Goal: Task Accomplishment & Management: Use online tool/utility

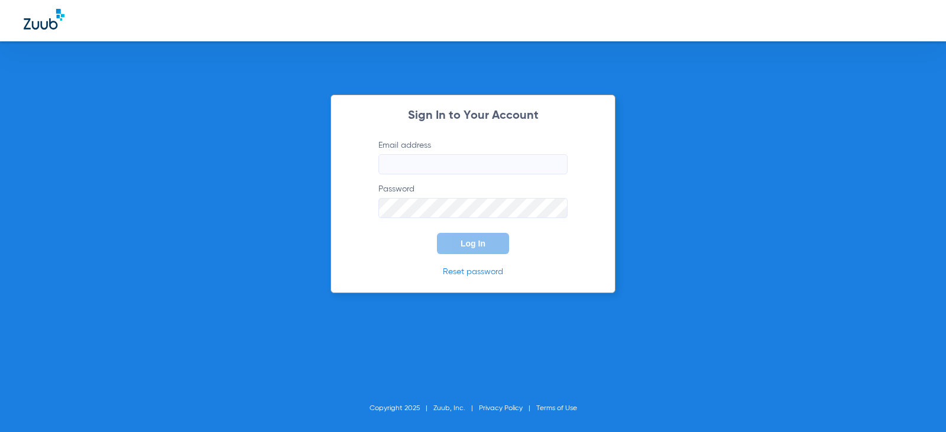
type input "[EMAIL_ADDRESS][DOMAIN_NAME]"
click at [474, 246] on span "Log In" at bounding box center [473, 243] width 25 height 9
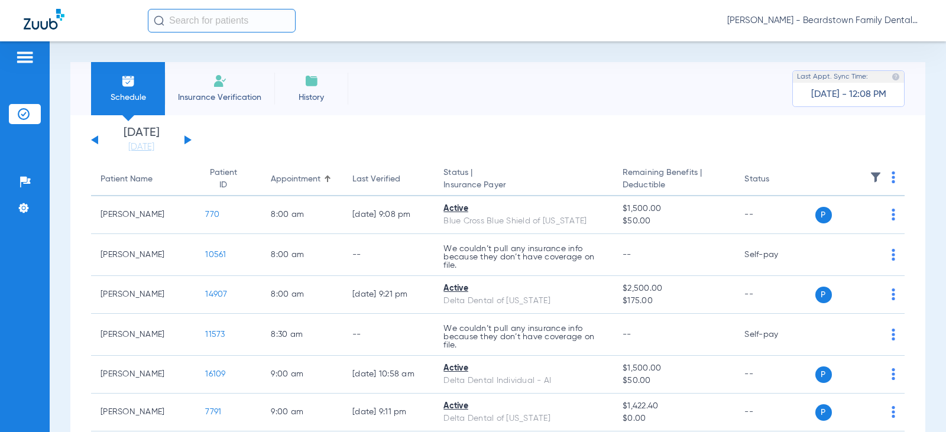
click at [870, 178] on img at bounding box center [876, 177] width 12 height 12
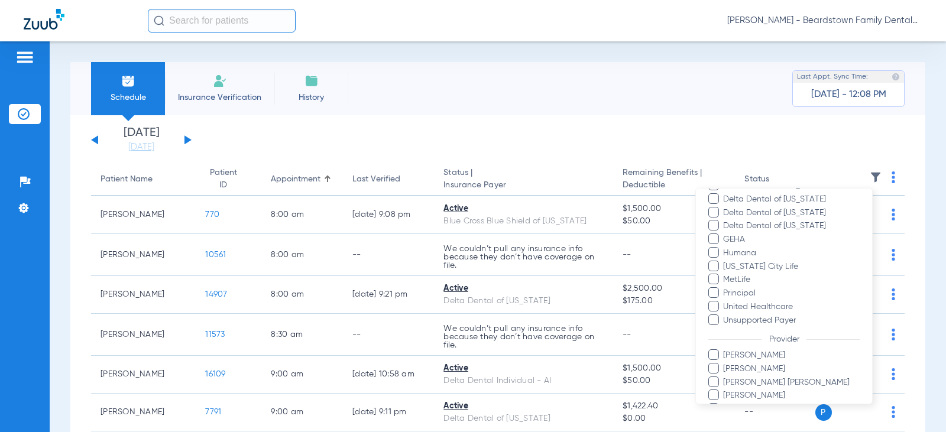
scroll to position [296, 0]
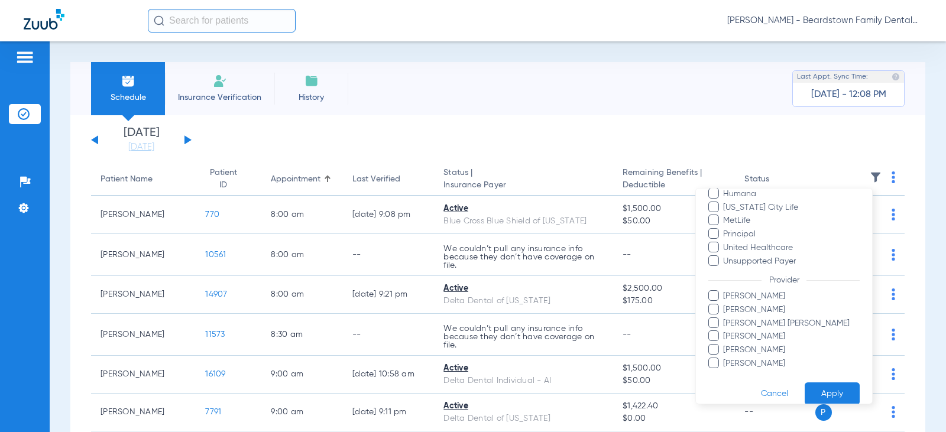
click at [758, 312] on span "Brittany Stambaugh" at bounding box center [791, 310] width 137 height 12
click at [725, 318] on input "Brittany Stambaugh" at bounding box center [725, 318] width 0 height 0
click at [817, 390] on button "Apply" at bounding box center [832, 394] width 55 height 23
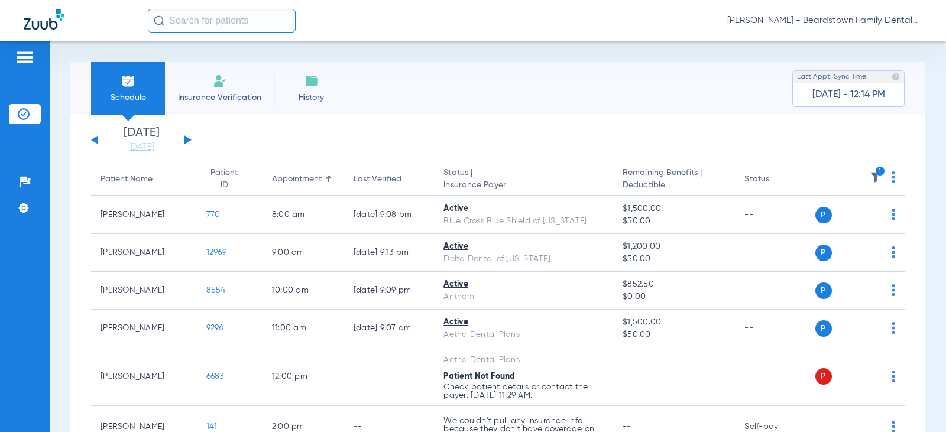
click at [186, 140] on button at bounding box center [187, 139] width 7 height 9
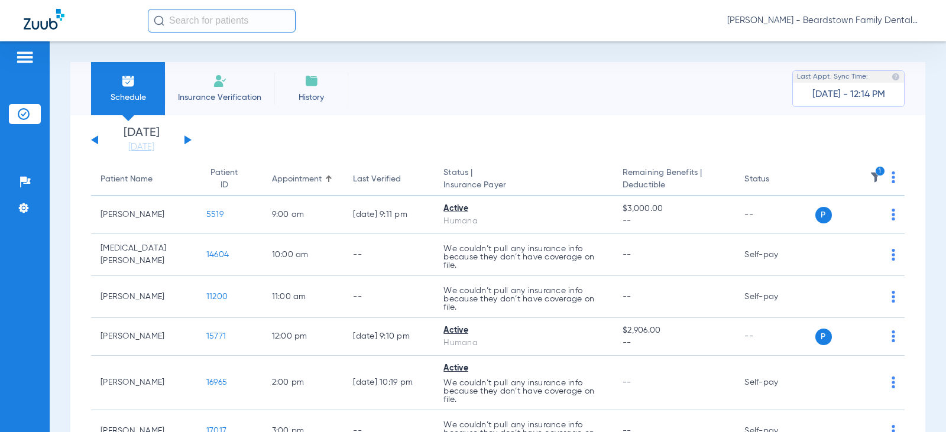
click at [870, 171] on img at bounding box center [876, 177] width 12 height 12
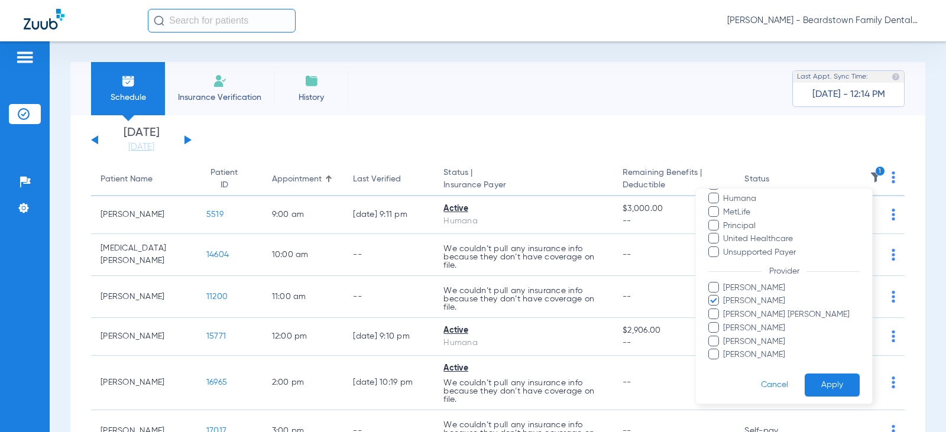
scroll to position [229, 0]
click at [753, 282] on span "Brandy Hager" at bounding box center [791, 283] width 137 height 12
click at [725, 291] on input "Brandy Hager" at bounding box center [725, 291] width 0 height 0
click at [741, 294] on span "Brittany Stambaugh" at bounding box center [791, 296] width 137 height 12
click at [725, 304] on input "Brittany Stambaugh" at bounding box center [725, 304] width 0 height 0
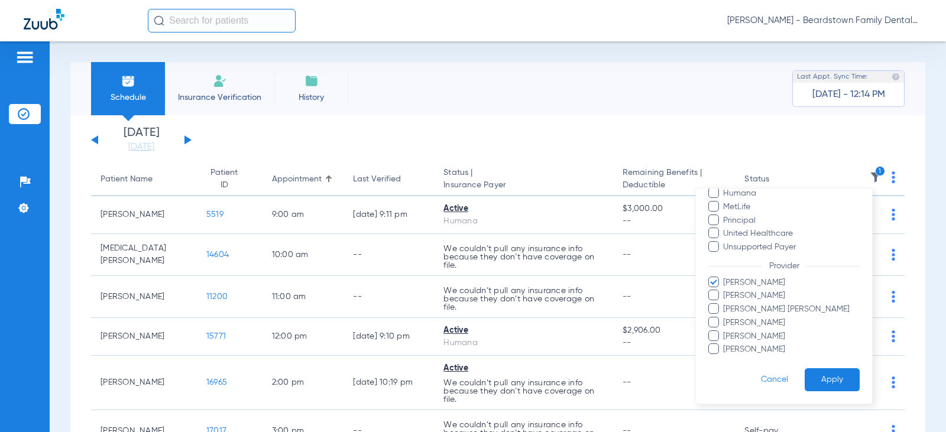
click at [739, 283] on span "Brandy Hager" at bounding box center [791, 283] width 137 height 12
click at [725, 291] on input "Brandy Hager" at bounding box center [725, 291] width 0 height 0
click at [736, 320] on span "Lauren Hayes" at bounding box center [791, 323] width 137 height 12
click at [725, 331] on input "Lauren Hayes" at bounding box center [725, 331] width 0 height 0
click at [831, 380] on button "Apply" at bounding box center [832, 379] width 55 height 23
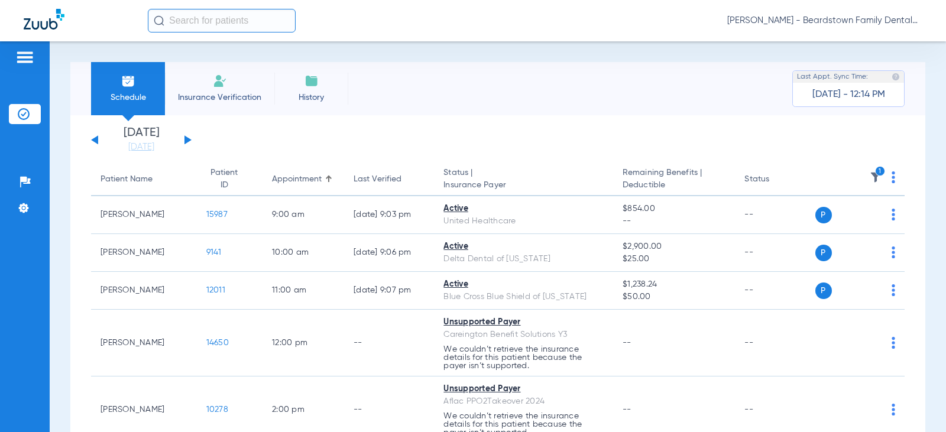
click at [870, 177] on img at bounding box center [876, 177] width 12 height 12
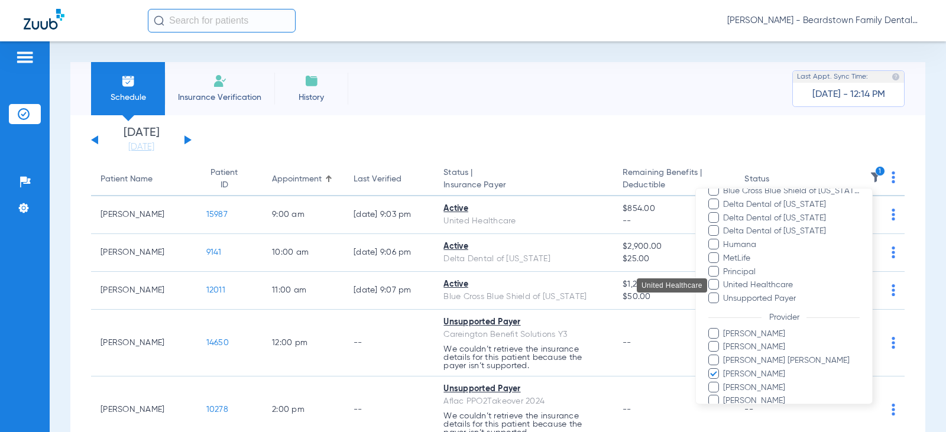
scroll to position [229, 0]
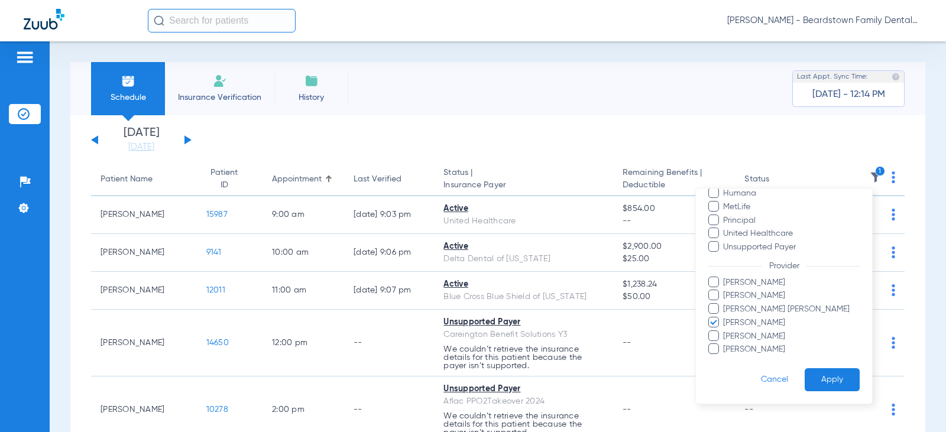
click at [721, 321] on label "Lauren Hayes" at bounding box center [783, 323] width 151 height 12
click at [725, 331] on input "Lauren Hayes" at bounding box center [725, 331] width 0 height 0
click at [719, 283] on span at bounding box center [713, 282] width 11 height 11
click at [725, 291] on input "Brandy Hager" at bounding box center [725, 291] width 0 height 0
click at [814, 381] on button "Apply" at bounding box center [832, 379] width 55 height 23
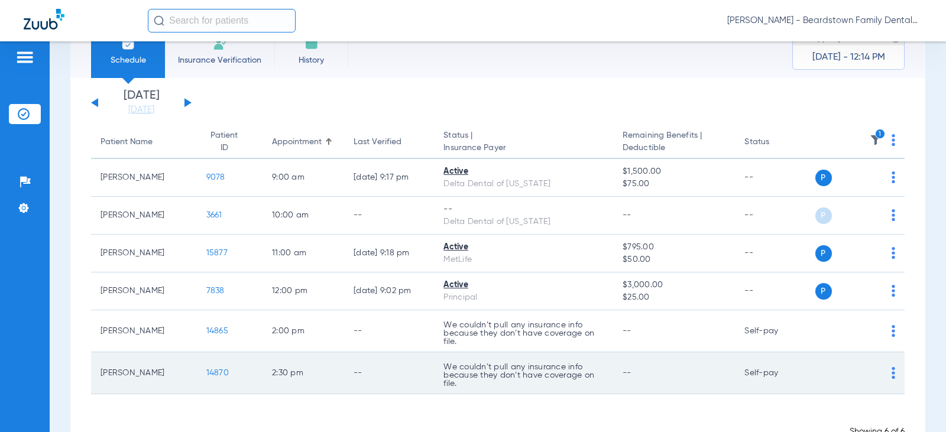
scroll to position [16, 0]
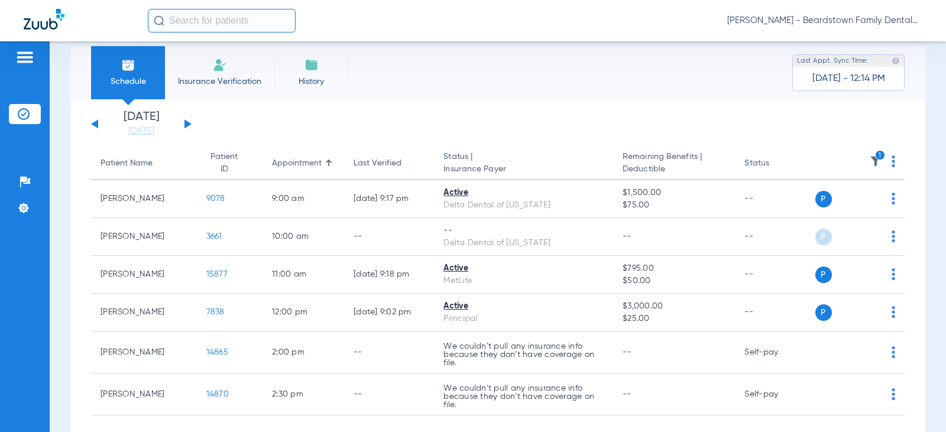
click at [875, 158] on icon "1" at bounding box center [880, 155] width 11 height 11
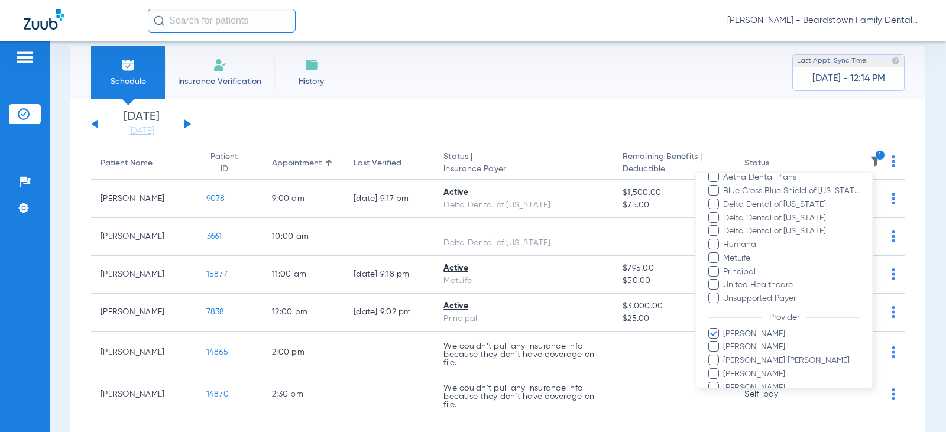
scroll to position [177, 0]
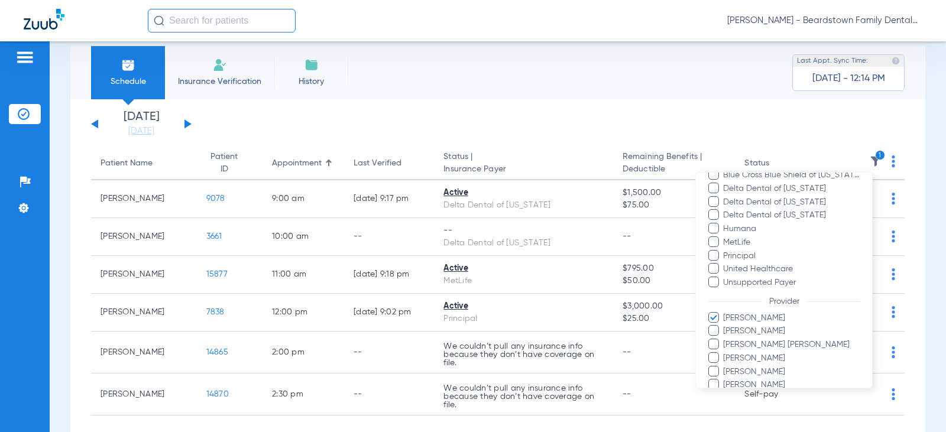
click at [674, 109] on div at bounding box center [473, 216] width 946 height 432
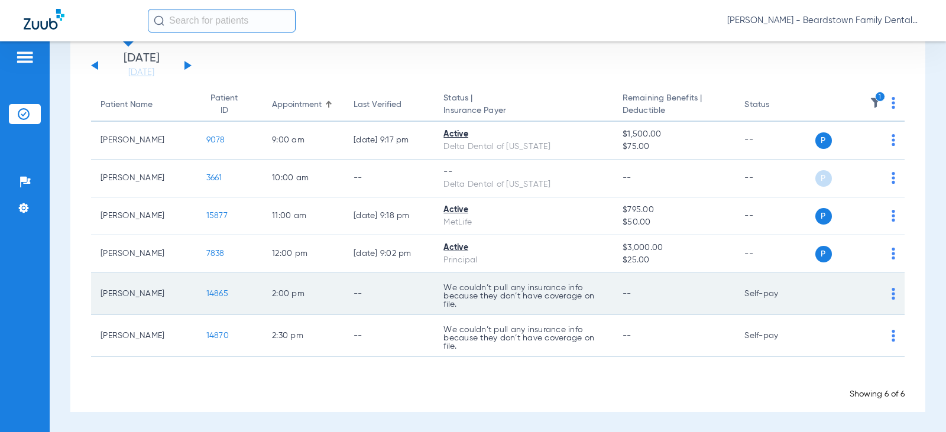
scroll to position [75, 0]
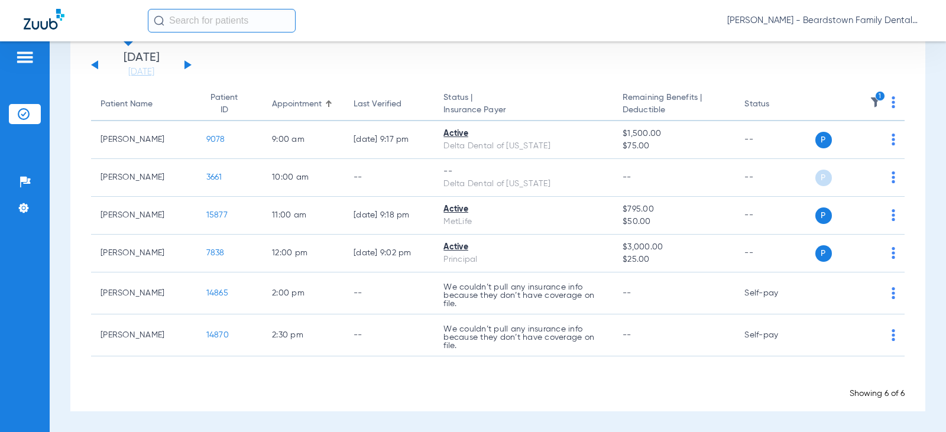
click at [875, 94] on icon "1" at bounding box center [880, 96] width 11 height 11
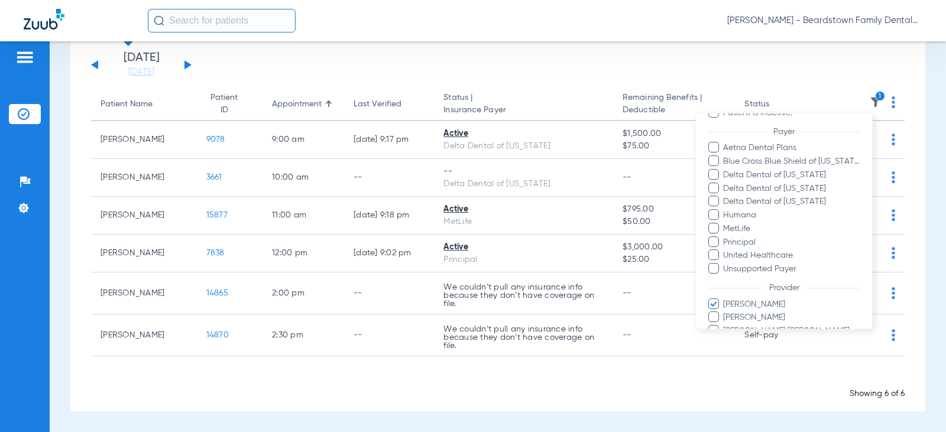
scroll to position [177, 0]
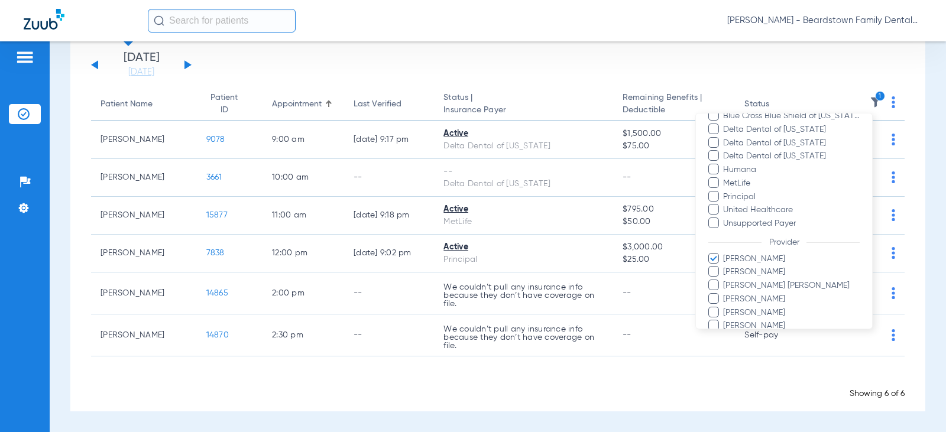
click at [765, 258] on span "Brandy Hager" at bounding box center [791, 259] width 137 height 12
click at [725, 267] on input "Brandy Hager" at bounding box center [725, 267] width 0 height 0
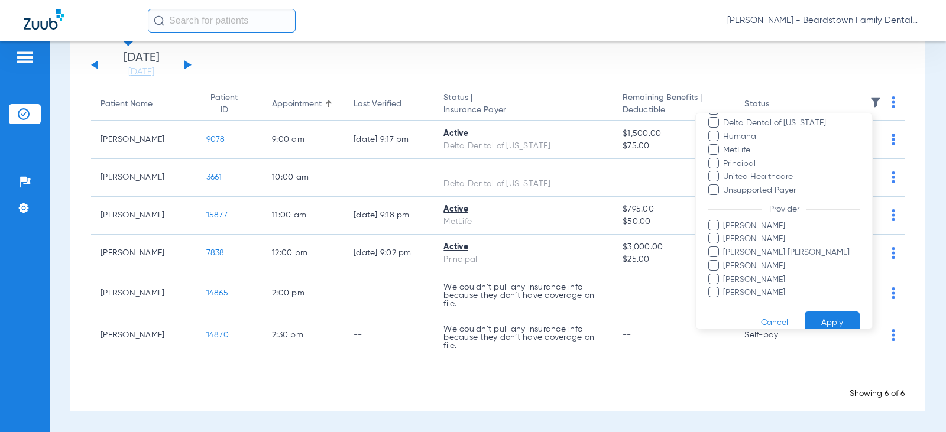
scroll to position [229, 0]
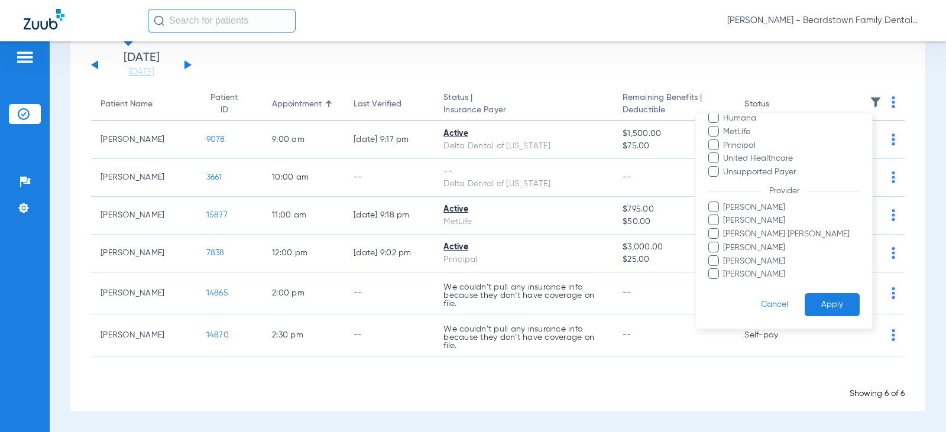
click at [744, 270] on span "Vicki Shoopman" at bounding box center [791, 274] width 137 height 12
click at [725, 283] on input "Vicki Shoopman" at bounding box center [725, 283] width 0 height 0
click at [831, 307] on button "Apply" at bounding box center [832, 304] width 55 height 23
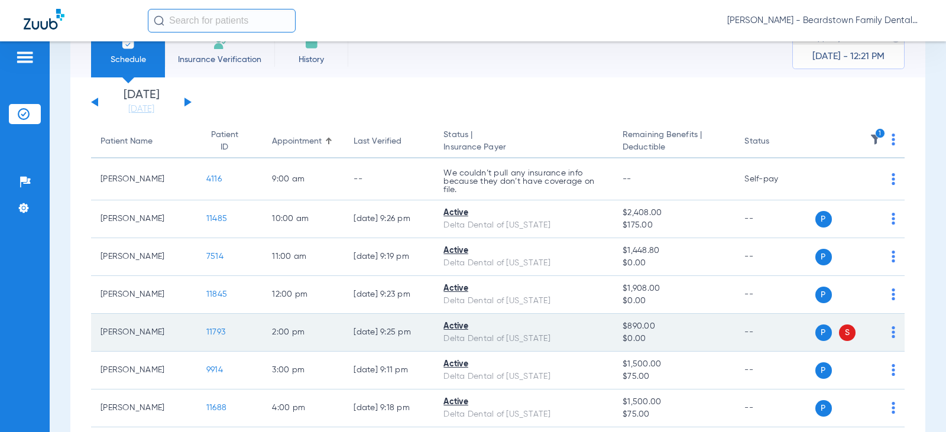
scroll to position [59, 0]
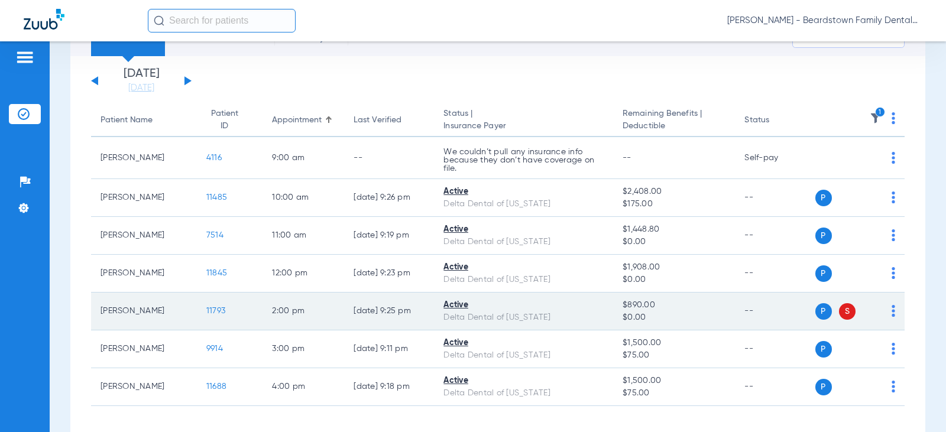
click at [843, 311] on span "S" at bounding box center [847, 311] width 17 height 17
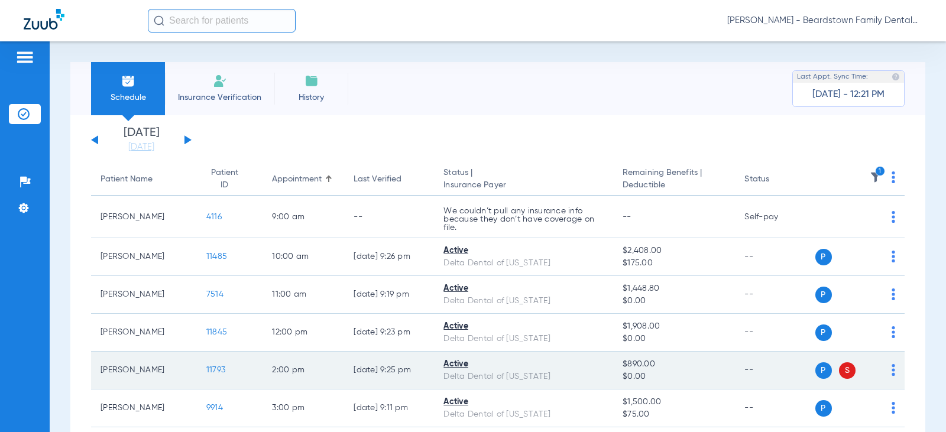
click at [841, 371] on span "S" at bounding box center [847, 370] width 17 height 17
click at [887, 371] on td "P S" at bounding box center [860, 371] width 90 height 38
click at [882, 371] on div "P S" at bounding box center [855, 370] width 80 height 17
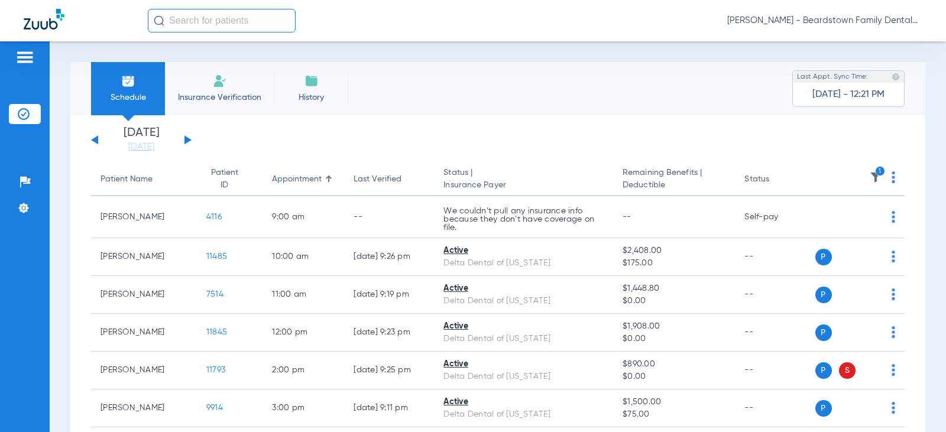
click at [210, 79] on li "Insurance Verification" at bounding box center [219, 88] width 109 height 53
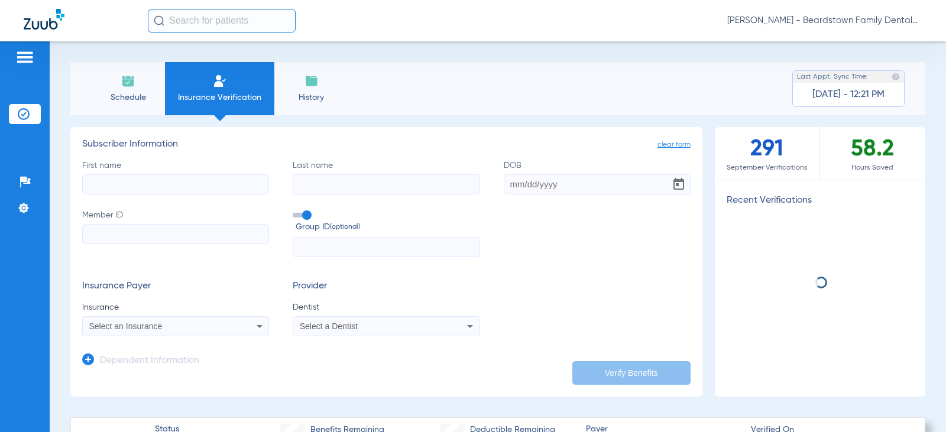
click at [142, 181] on input "First name" at bounding box center [175, 184] width 187 height 20
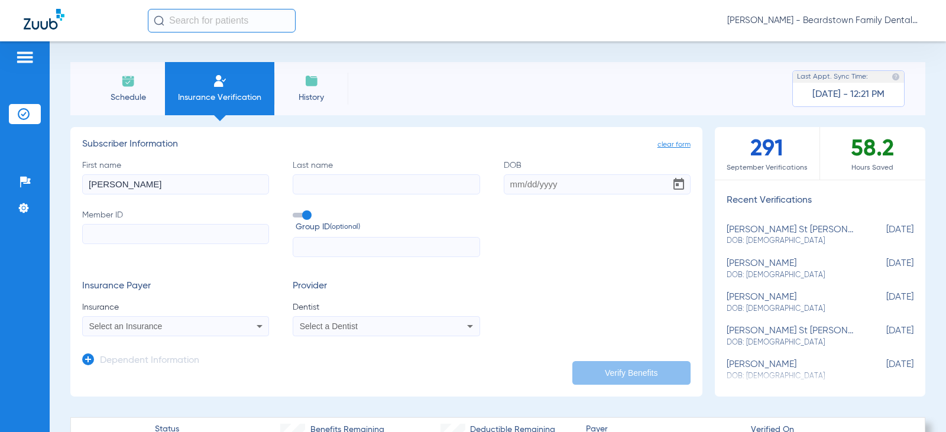
type input "joyce"
type input "dotzert"
type input "08/12/1947"
type input "323420794"
click at [357, 251] on input "text" at bounding box center [386, 247] width 187 height 20
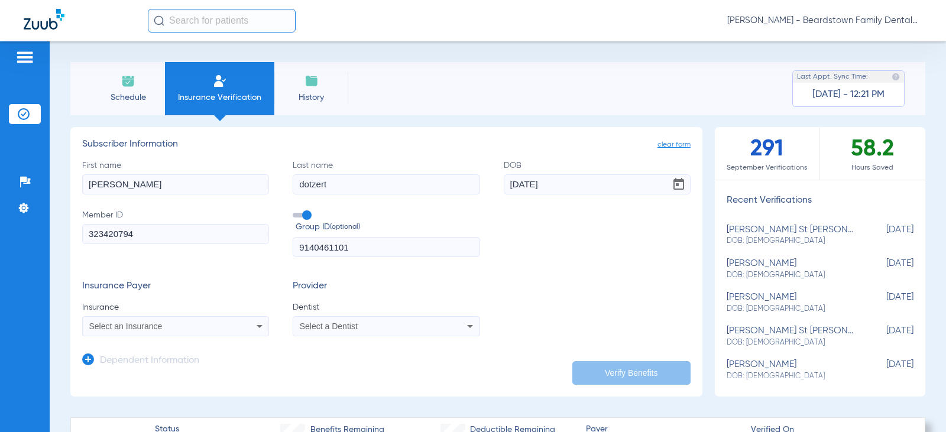
type input "9140461101"
click at [245, 328] on div "Select an Insurance" at bounding box center [176, 326] width 186 height 14
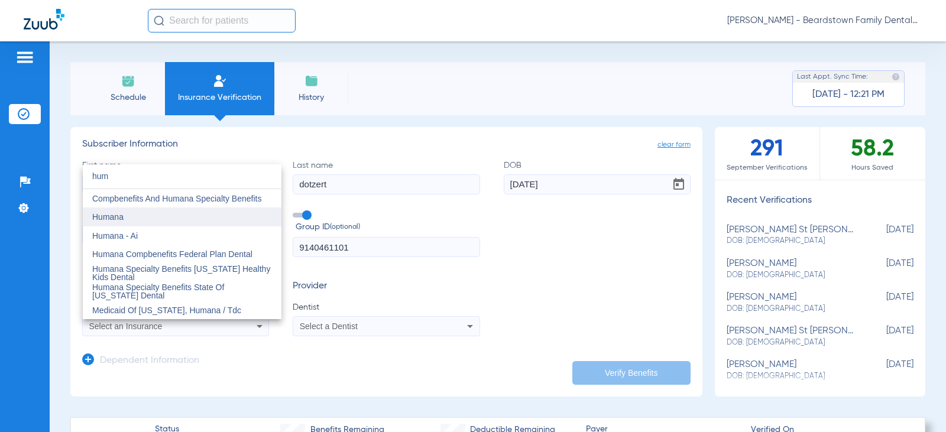
type input "hum"
click at [144, 216] on mat-option "Humana" at bounding box center [182, 217] width 199 height 19
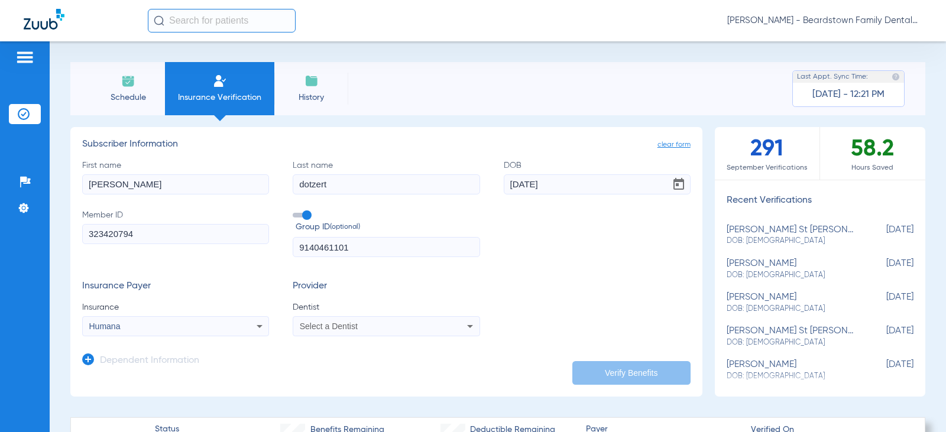
click at [463, 323] on icon at bounding box center [470, 326] width 14 height 14
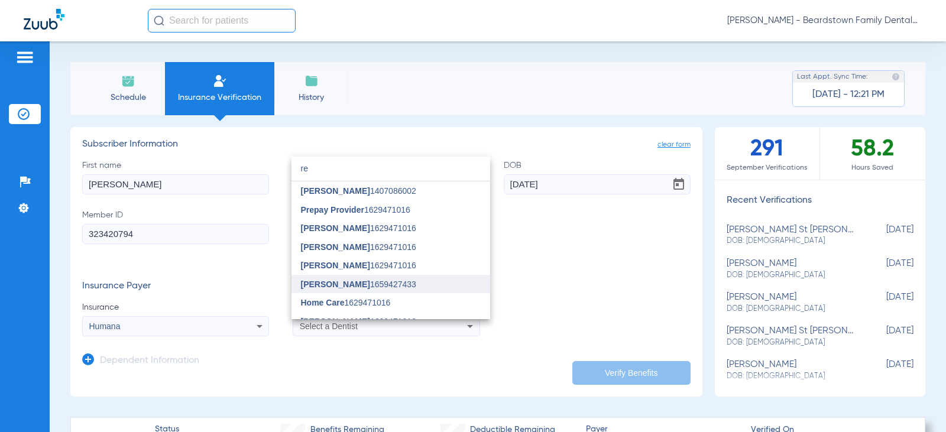
type input "re"
click at [374, 286] on span "Rebecca Canter 1659427433" at bounding box center [358, 284] width 115 height 8
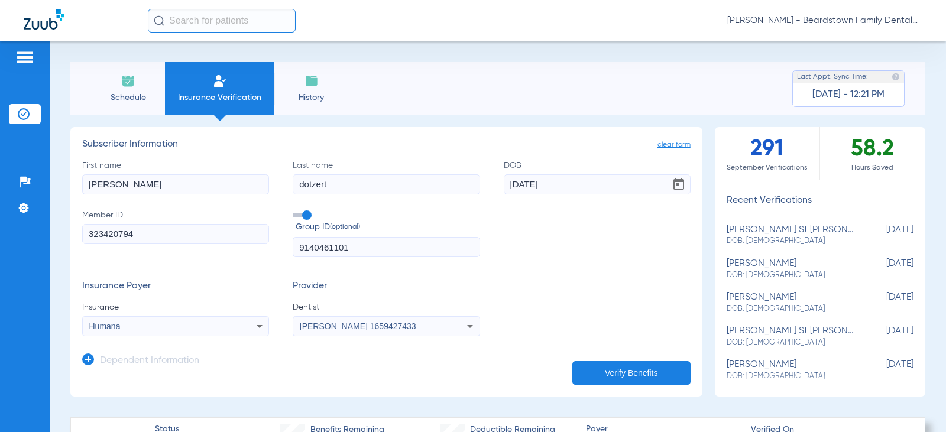
click at [608, 371] on button "Verify Benefits" at bounding box center [631, 373] width 118 height 24
click at [37, 21] on img at bounding box center [44, 19] width 41 height 21
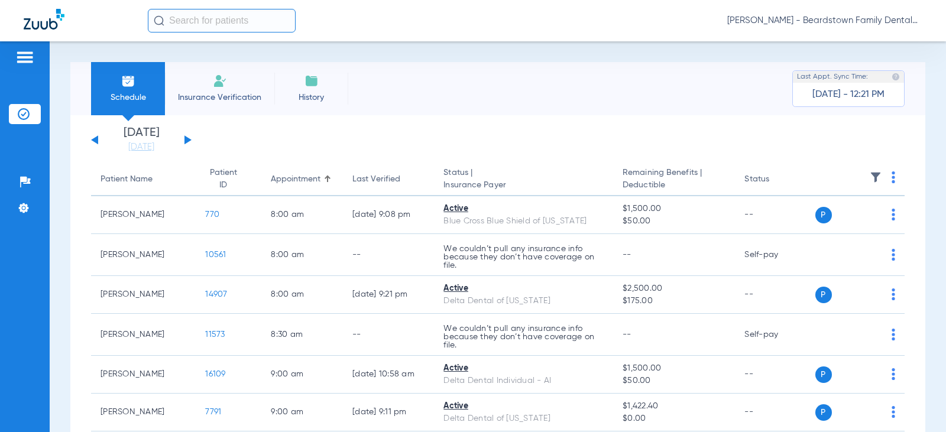
click at [186, 138] on div "Monday 07-07-2025 Tuesday 07-08-2025 Wednesday 07-09-2025 Thursday 07-10-2025 F…" at bounding box center [141, 140] width 101 height 26
click at [186, 138] on button at bounding box center [187, 139] width 7 height 9
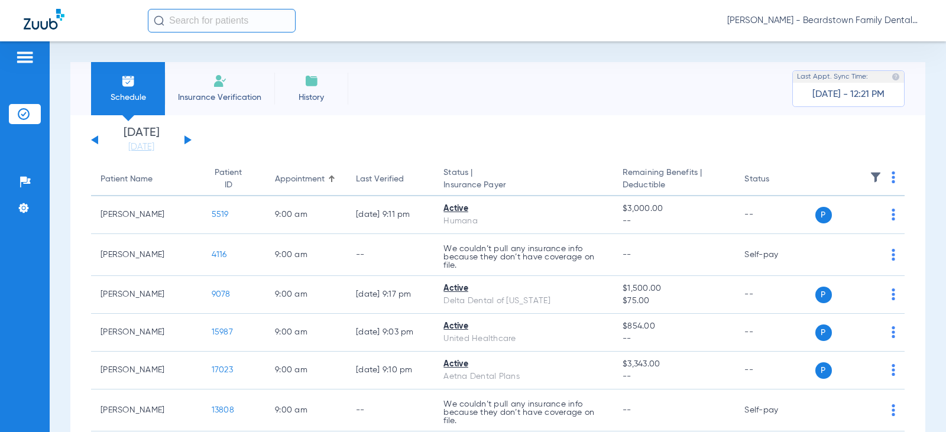
click at [892, 179] on img at bounding box center [894, 177] width 4 height 12
click at [866, 176] on div at bounding box center [473, 216] width 946 height 432
click at [870, 175] on img at bounding box center [876, 177] width 12 height 12
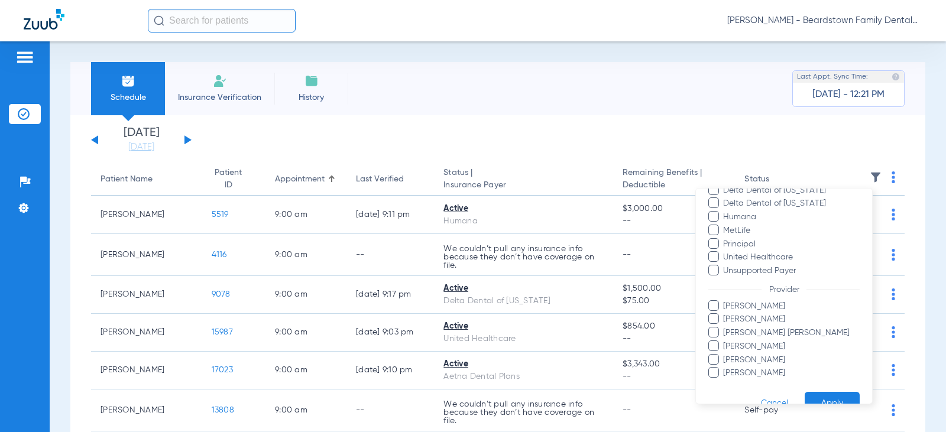
scroll to position [229, 0]
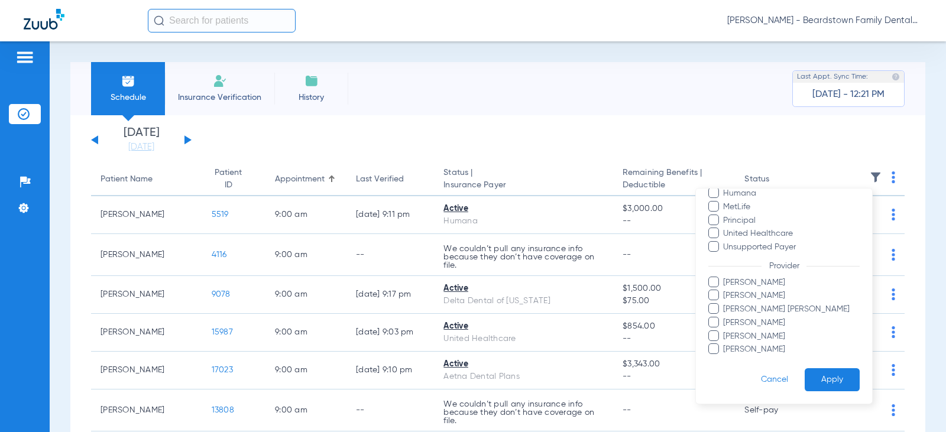
click at [760, 345] on span "Vicki Shoopman" at bounding box center [791, 350] width 137 height 12
click at [725, 358] on input "Vicki Shoopman" at bounding box center [725, 358] width 0 height 0
click at [821, 379] on button "Apply" at bounding box center [832, 379] width 55 height 23
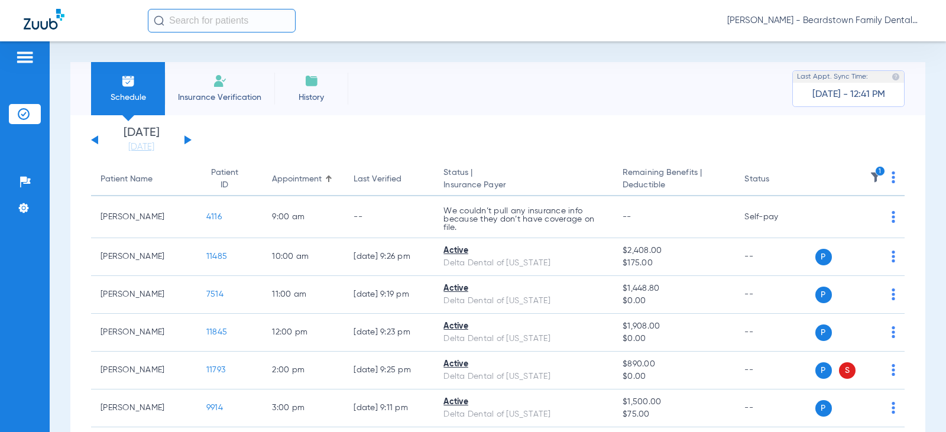
click at [875, 170] on icon "1" at bounding box center [880, 171] width 11 height 11
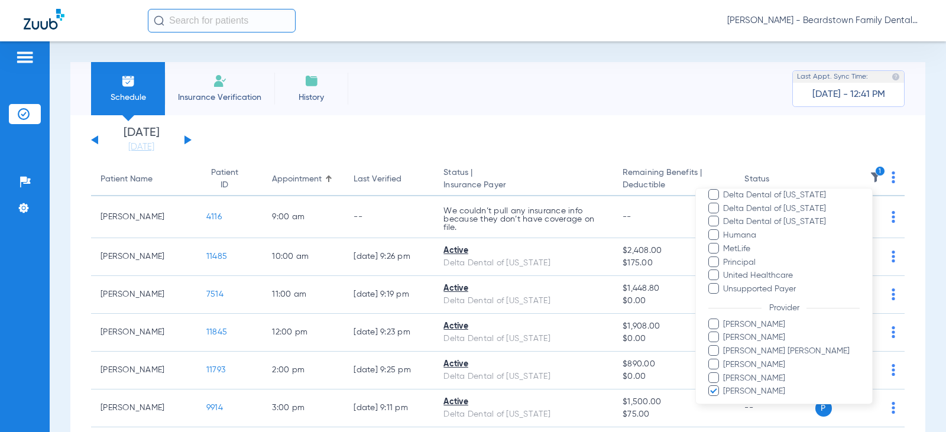
scroll to position [229, 0]
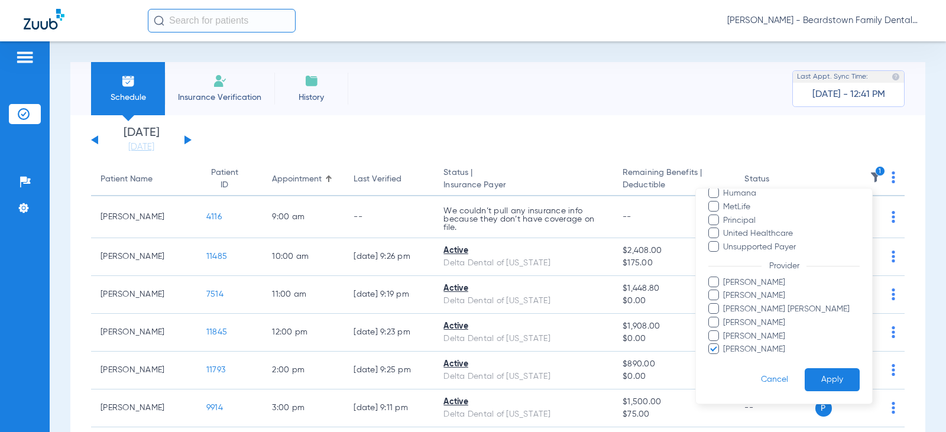
click at [748, 297] on span "Brittany Stambaugh" at bounding box center [791, 296] width 137 height 12
click at [725, 304] on input "Brittany Stambaugh" at bounding box center [725, 304] width 0 height 0
click at [732, 354] on span "Vicki Shoopman" at bounding box center [791, 350] width 137 height 12
click at [725, 358] on input "Vicki Shoopman" at bounding box center [725, 358] width 0 height 0
drag, startPoint x: 791, startPoint y: 368, endPoint x: 811, endPoint y: 379, distance: 23.3
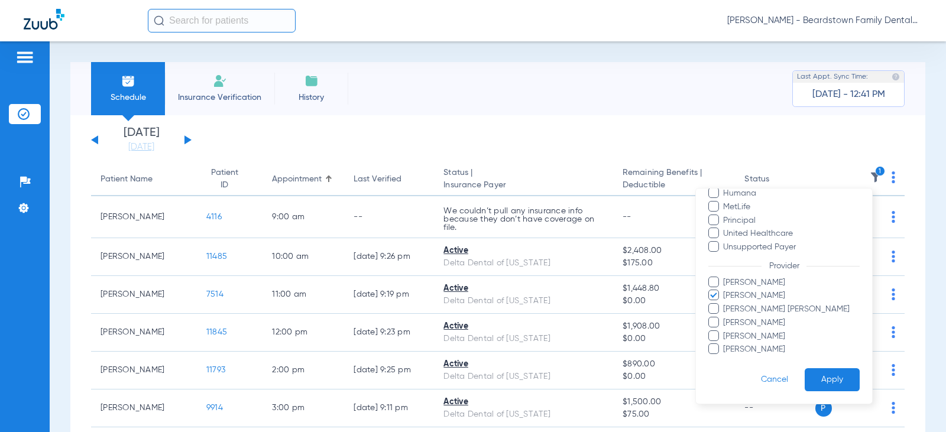
click at [795, 371] on form "Filters Clear All Status Active Inactive Not Verified Error Patient not found. …" at bounding box center [784, 182] width 176 height 444
click at [816, 380] on button "Apply" at bounding box center [832, 379] width 55 height 23
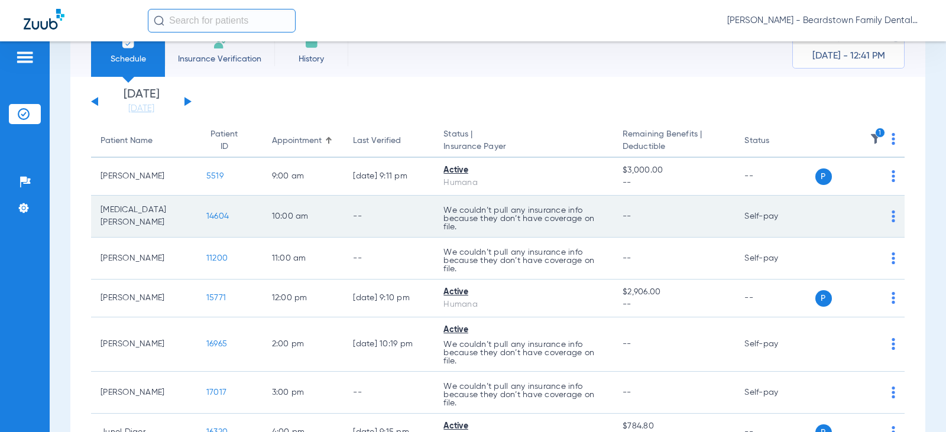
scroll to position [59, 0]
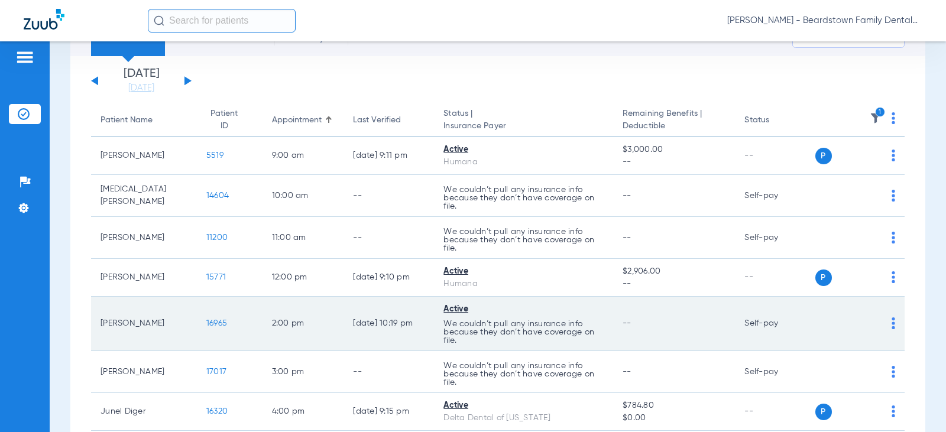
click at [214, 323] on span "16965" at bounding box center [216, 323] width 21 height 8
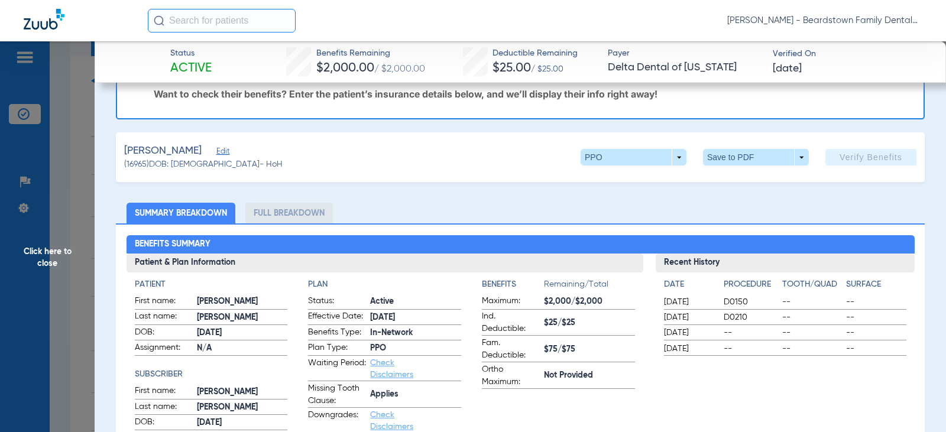
click at [291, 213] on li "Full Breakdown" at bounding box center [289, 213] width 88 height 21
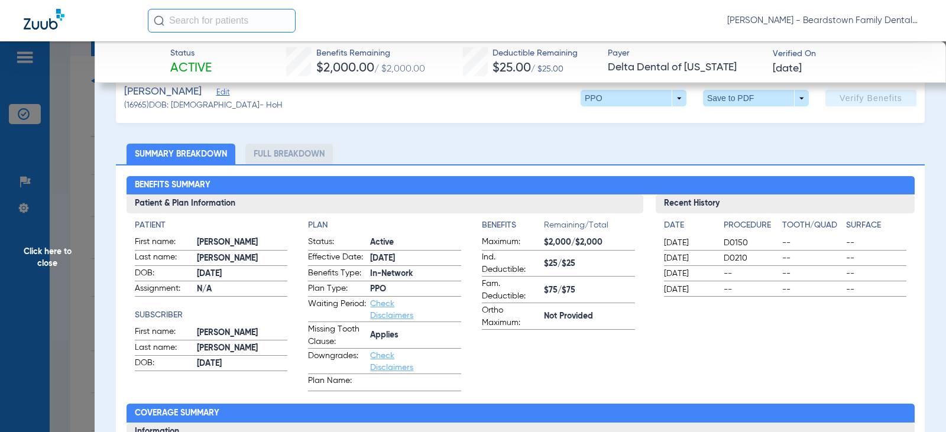
scroll to position [0, 0]
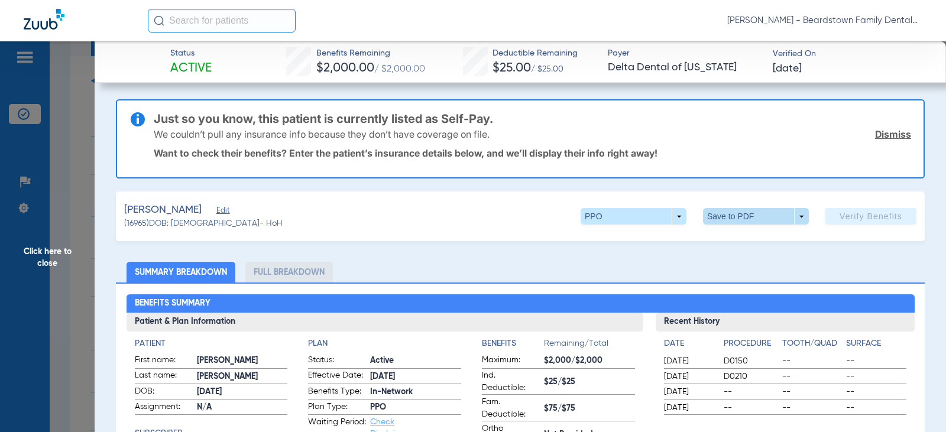
click at [762, 219] on span at bounding box center [756, 216] width 106 height 17
click at [750, 241] on span "Save to PDF" at bounding box center [751, 240] width 47 height 8
click at [44, 263] on span "Click here to close" at bounding box center [47, 257] width 95 height 432
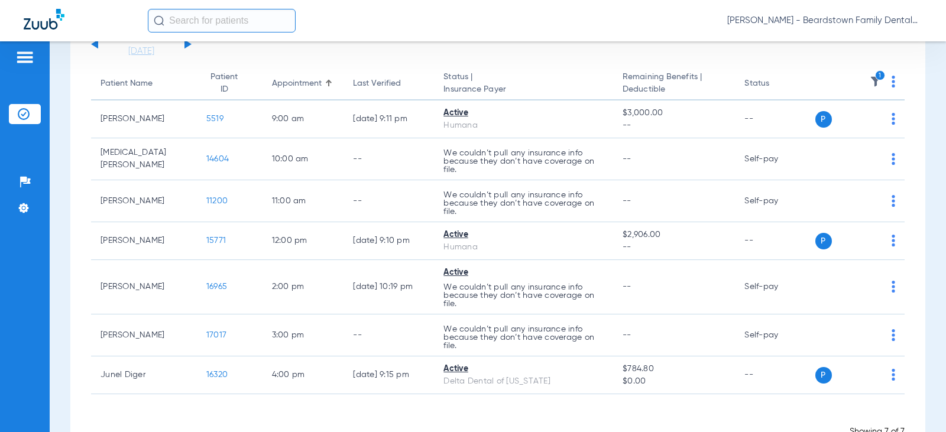
scroll to position [75, 0]
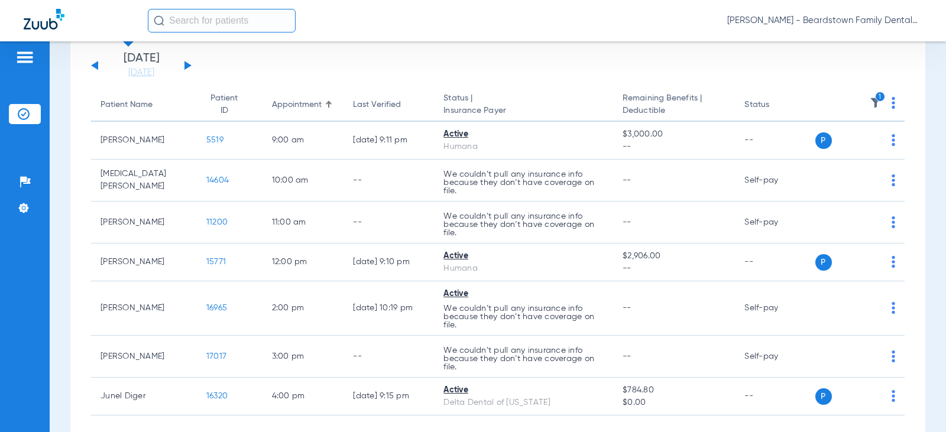
click at [222, 22] on input "text" at bounding box center [222, 21] width 148 height 24
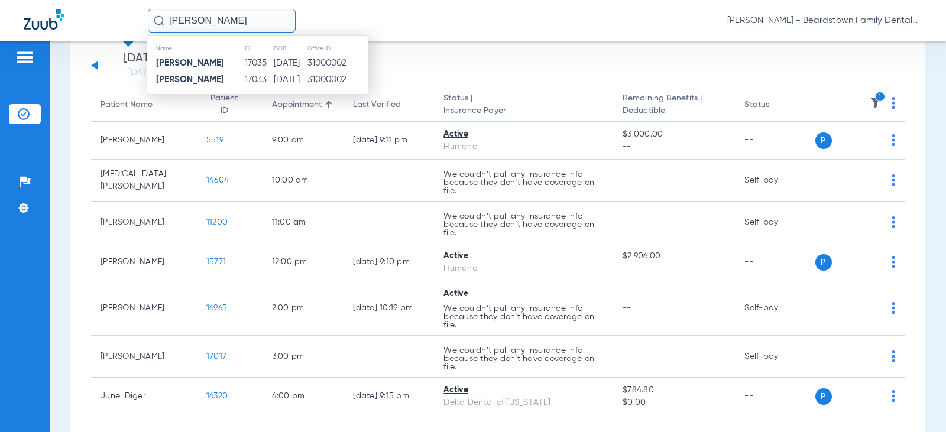
type input "hector rodriguez"
click at [244, 60] on td "17035" at bounding box center [258, 63] width 29 height 17
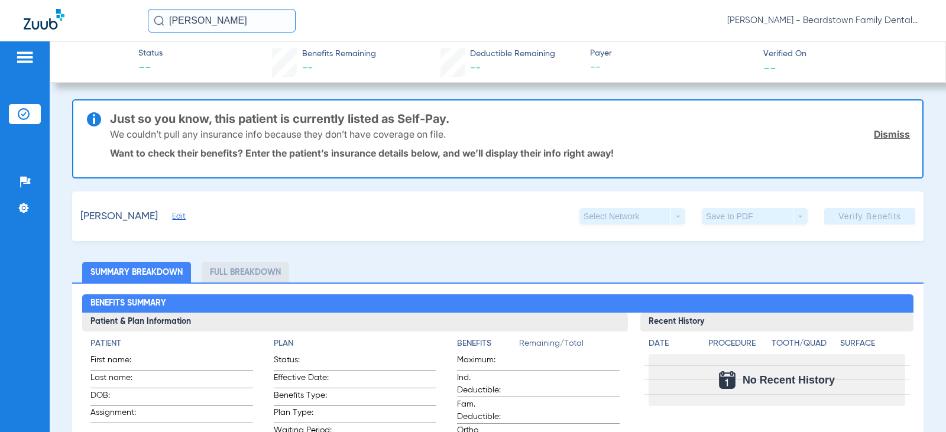
click at [183, 218] on span "Edit" at bounding box center [177, 217] width 11 height 11
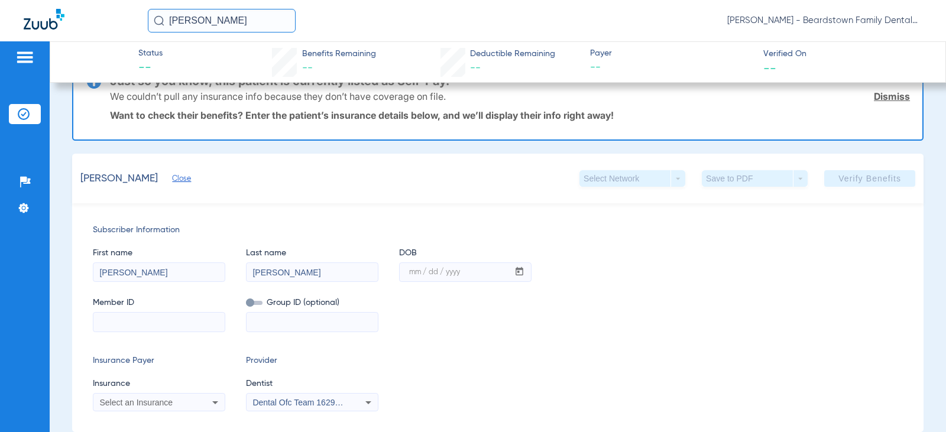
scroll to position [59, 0]
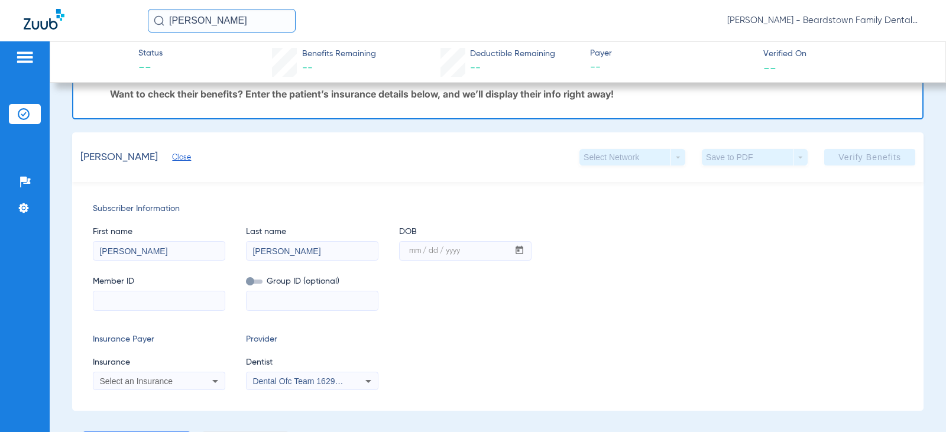
click at [130, 300] on input at bounding box center [158, 300] width 131 height 19
click at [179, 298] on input at bounding box center [158, 300] width 131 height 19
type input "326217122"
click at [266, 297] on input at bounding box center [312, 300] width 131 height 19
click at [252, 281] on span at bounding box center [254, 282] width 17 height 4
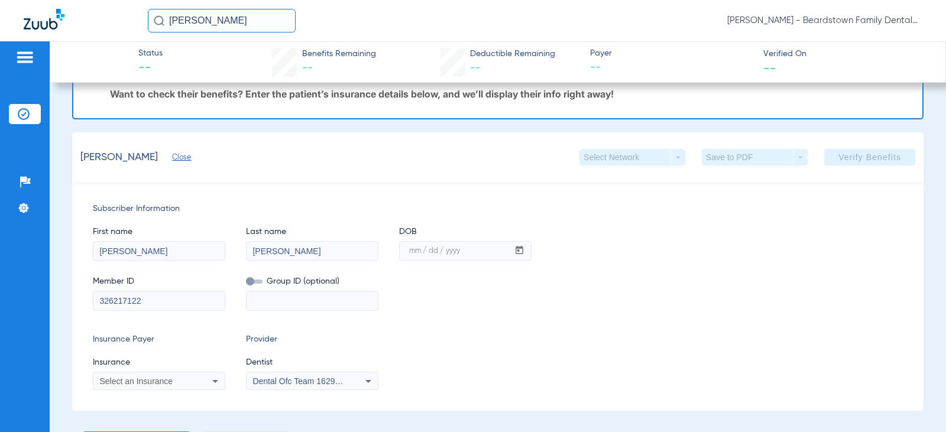
click at [246, 284] on input "checkbox" at bounding box center [246, 284] width 0 height 0
click at [262, 296] on input at bounding box center [312, 300] width 131 height 19
type input "mo022601006"
click at [203, 382] on div "Select an Insurance" at bounding box center [158, 381] width 131 height 14
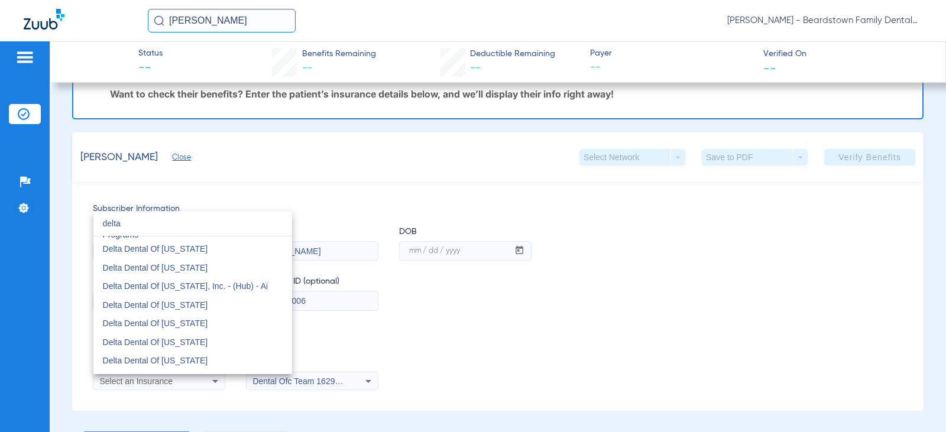
scroll to position [650, 0]
type input "delta"
click at [200, 359] on mat-option "Delta Dental Of Missouri" at bounding box center [192, 358] width 199 height 19
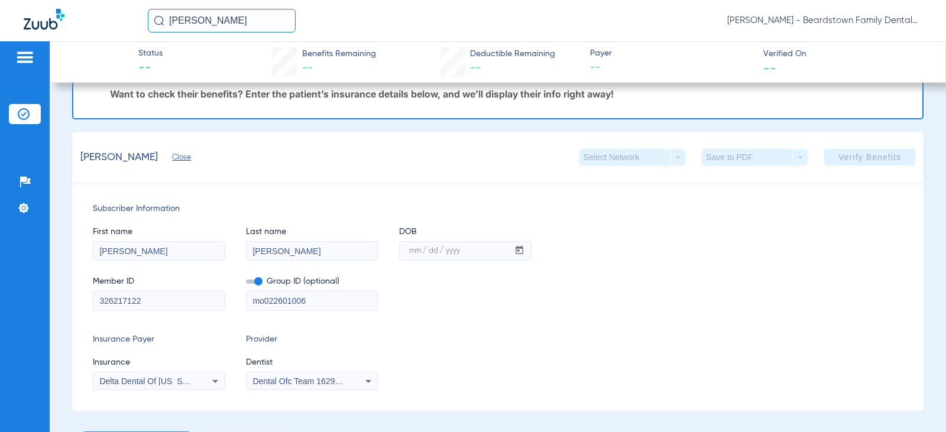
click at [343, 380] on span "Dental Ofc Team 1629471016" at bounding box center [307, 381] width 110 height 9
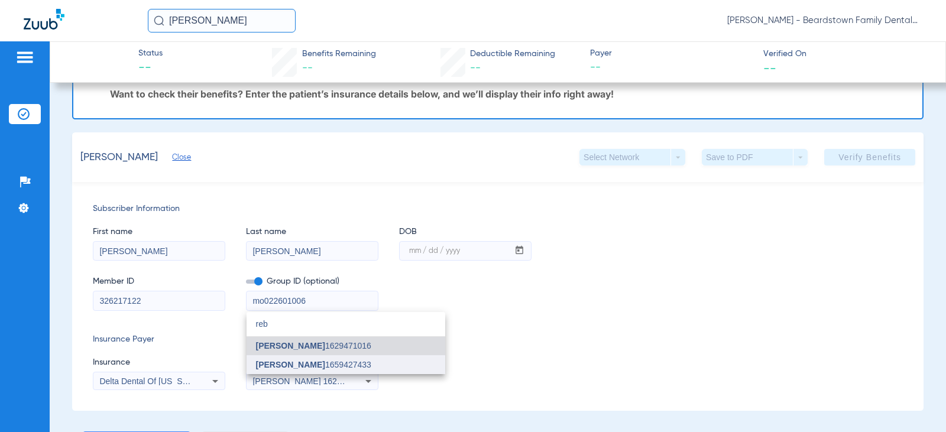
type input "reb"
click at [338, 362] on span "Rebecca Canter 1659427433" at bounding box center [313, 365] width 115 height 8
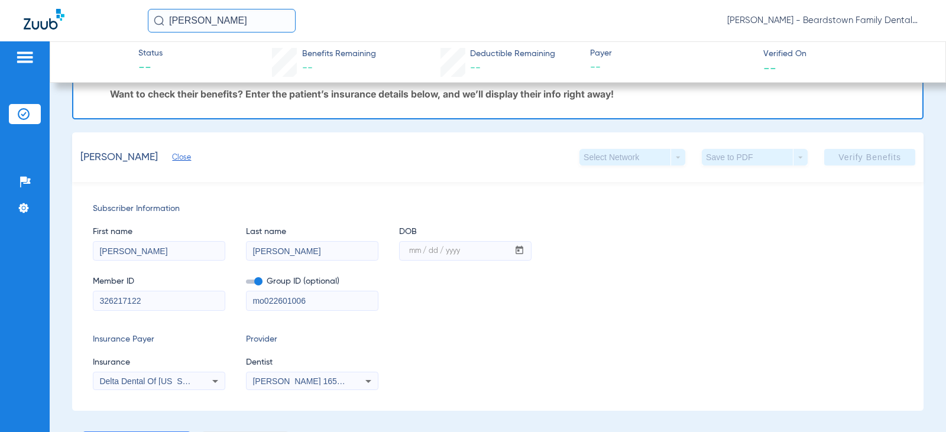
click at [456, 364] on div "Insurance Payer Insurance Delta Dental Of Missouri Provider Dentist Rebecca Can…" at bounding box center [498, 361] width 810 height 57
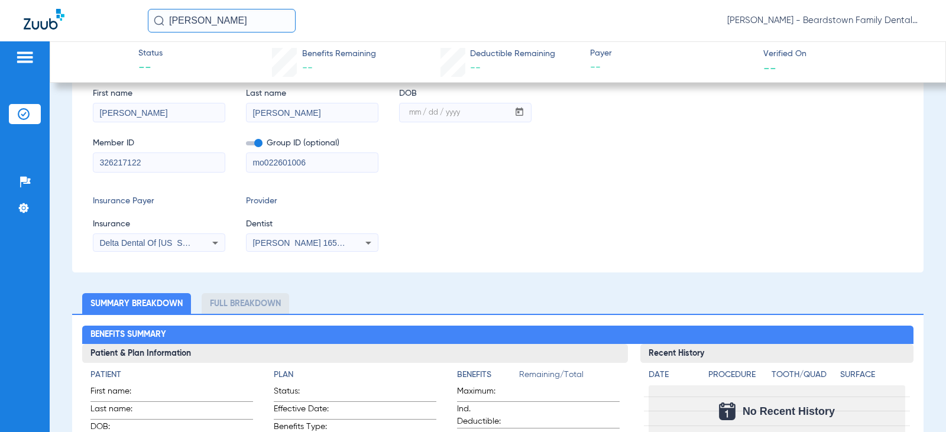
scroll to position [237, 0]
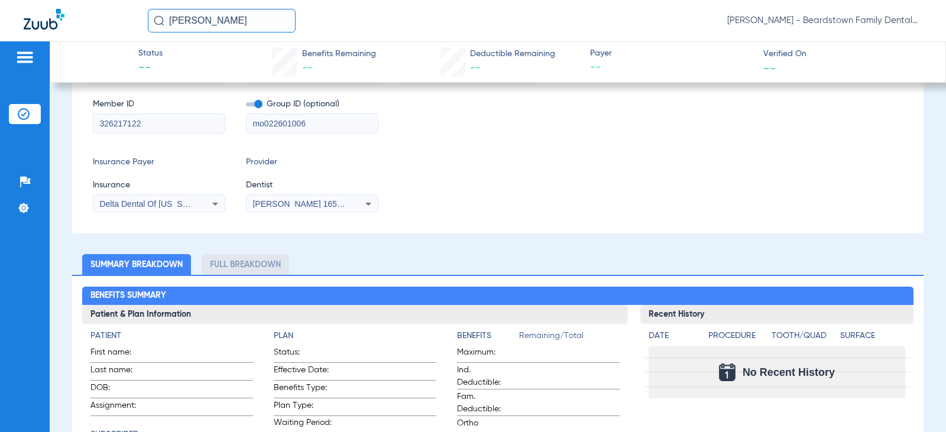
click at [150, 272] on li "Summary Breakdown" at bounding box center [136, 264] width 109 height 21
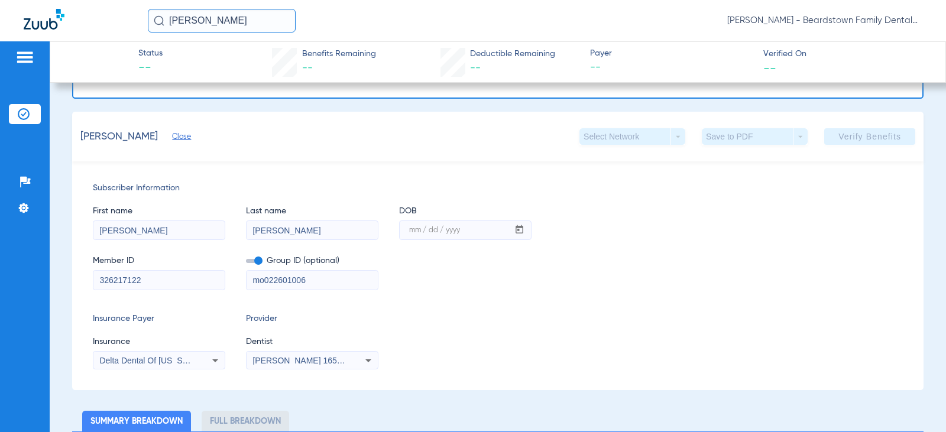
scroll to position [59, 0]
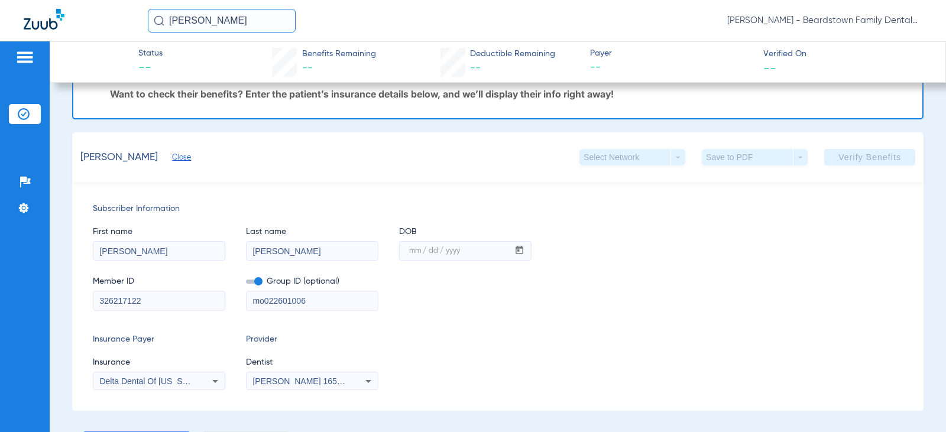
click at [413, 254] on mat-label "mm / dd / yyyy" at bounding box center [434, 251] width 51 height 7
click at [413, 254] on input "mm / dd / yyyy" at bounding box center [454, 251] width 109 height 19
type input "07/07/2013"
click at [470, 325] on div "Subscriber Information First name Hector Last name Rodriguez DOB mm / dd / yyyy…" at bounding box center [497, 296] width 851 height 229
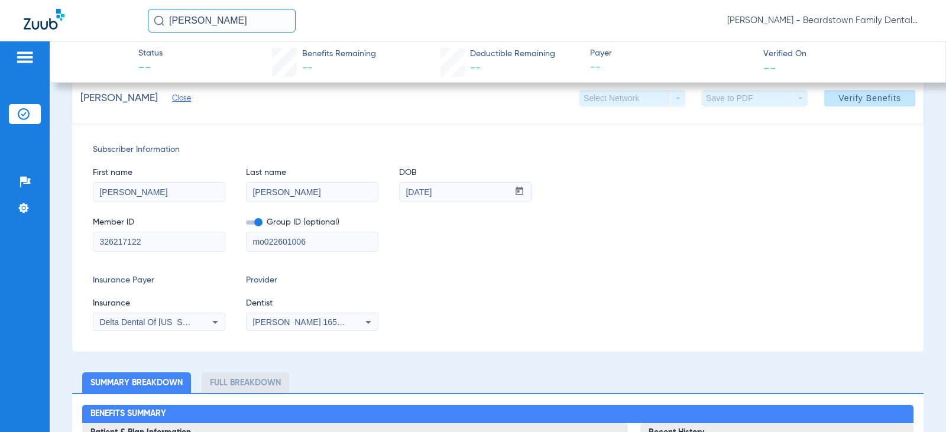
click at [160, 387] on li "Summary Breakdown" at bounding box center [136, 383] width 109 height 21
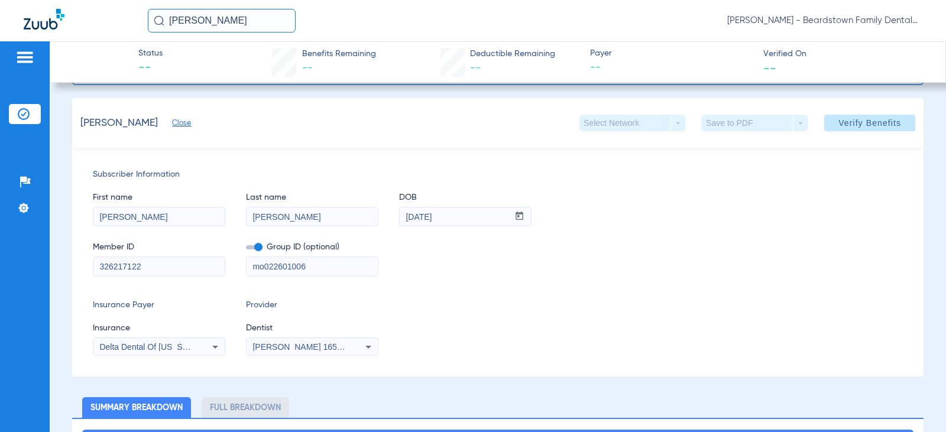
scroll to position [0, 0]
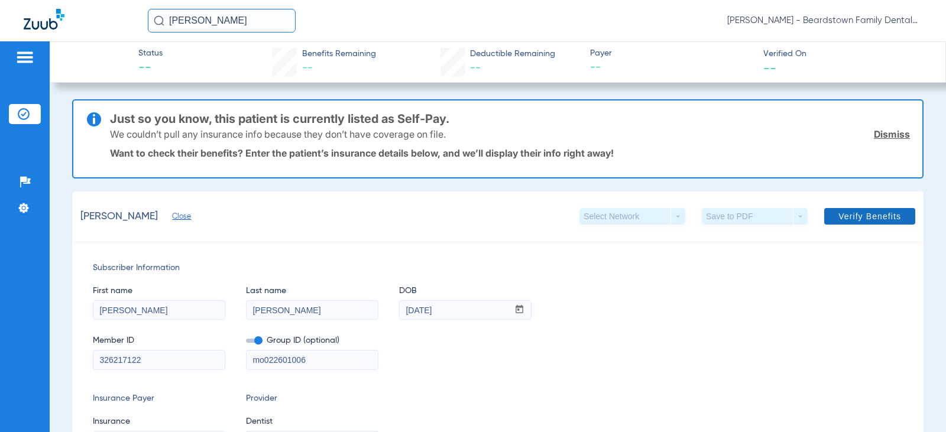
click at [862, 213] on span "Verify Benefits" at bounding box center [869, 216] width 63 height 9
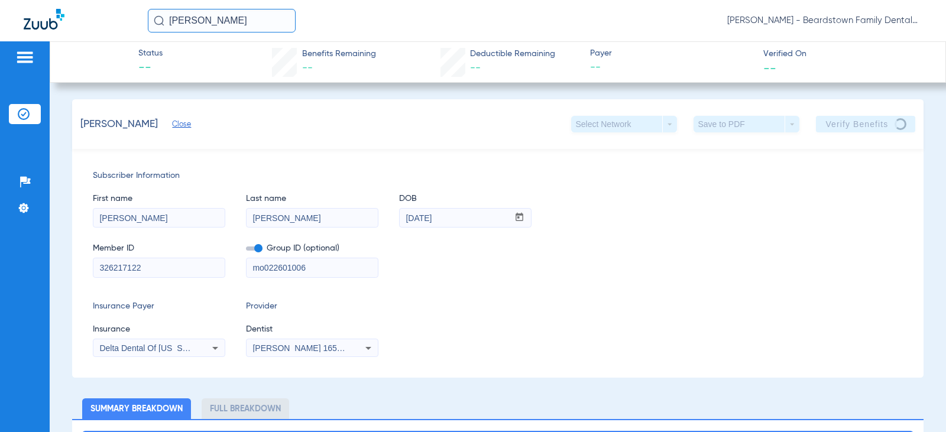
click at [234, 418] on li "Full Breakdown" at bounding box center [246, 409] width 88 height 21
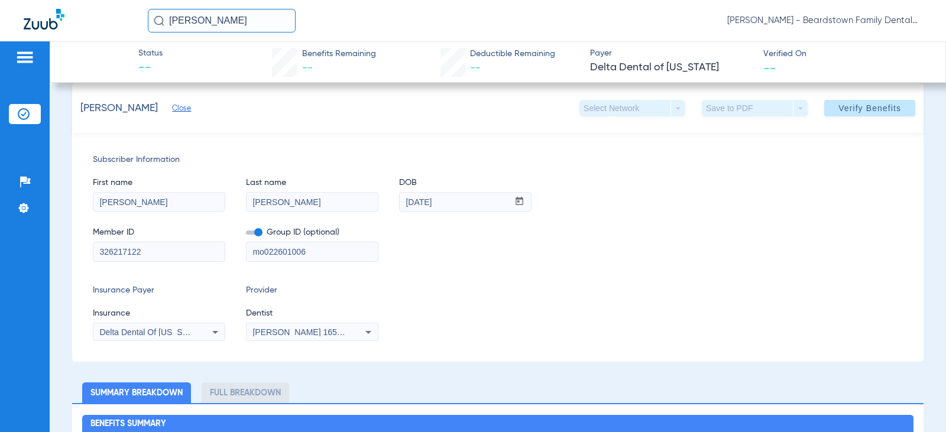
scroll to position [118, 0]
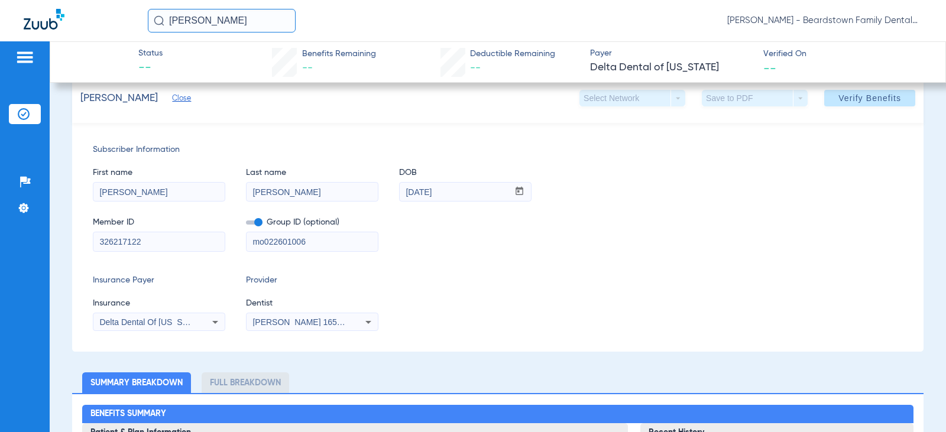
drag, startPoint x: 263, startPoint y: 242, endPoint x: 154, endPoint y: 239, distance: 109.4
click at [154, 239] on div "Member ID 326217122 Group ID (optional) mo022601006" at bounding box center [498, 229] width 810 height 46
type input "MO022601006"
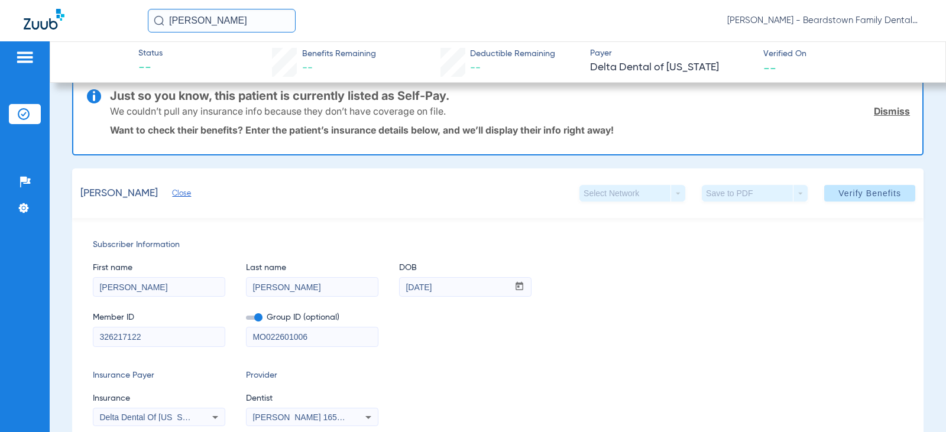
scroll to position [0, 0]
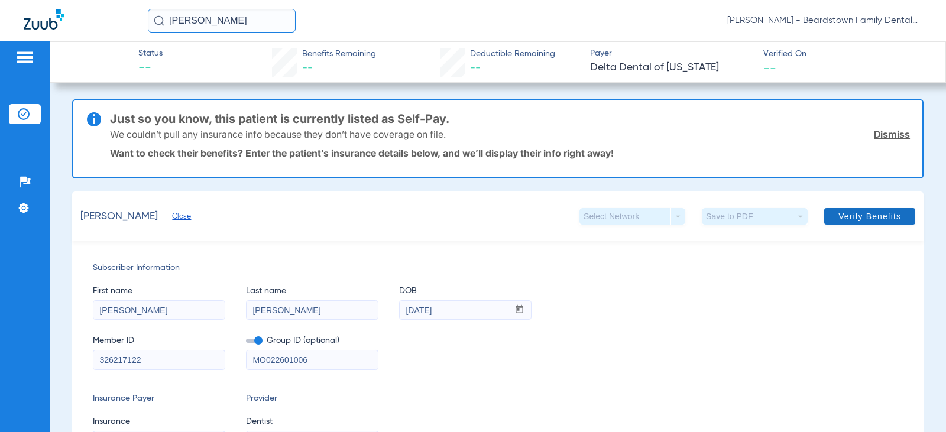
click at [861, 216] on span "Verify Benefits" at bounding box center [869, 216] width 63 height 9
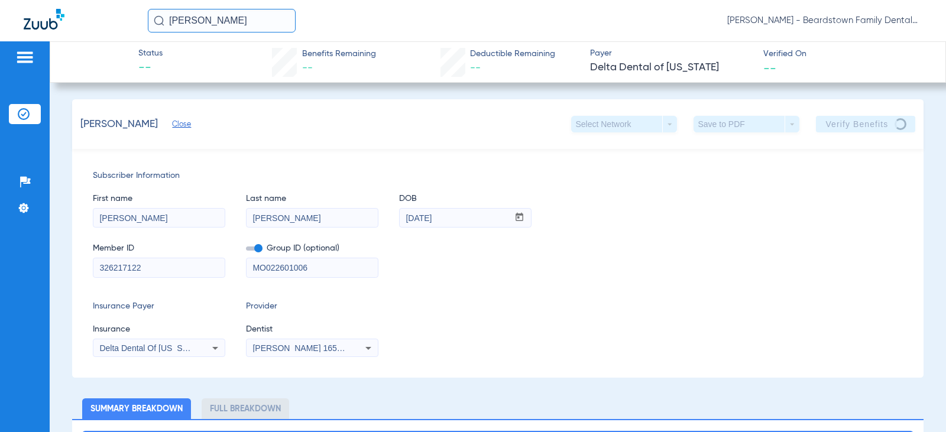
click at [255, 21] on input "hector rodriguez" at bounding box center [222, 21] width 148 height 24
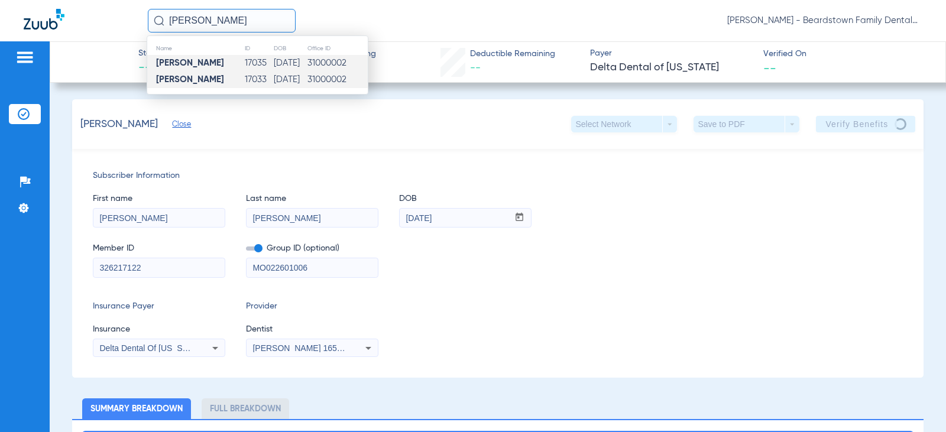
click at [224, 79] on strong "Hector Rodriguez" at bounding box center [190, 79] width 68 height 9
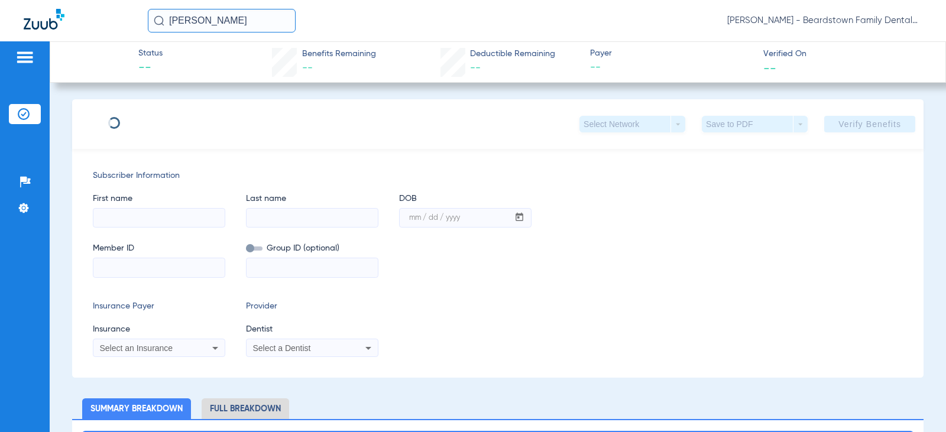
type input "Hector"
type input "Rodriguez"
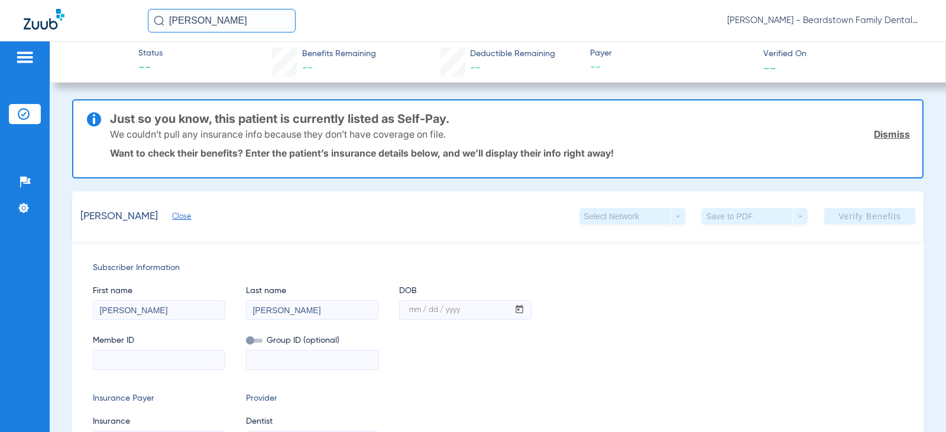
click at [883, 133] on link "Dismiss" at bounding box center [892, 134] width 36 height 12
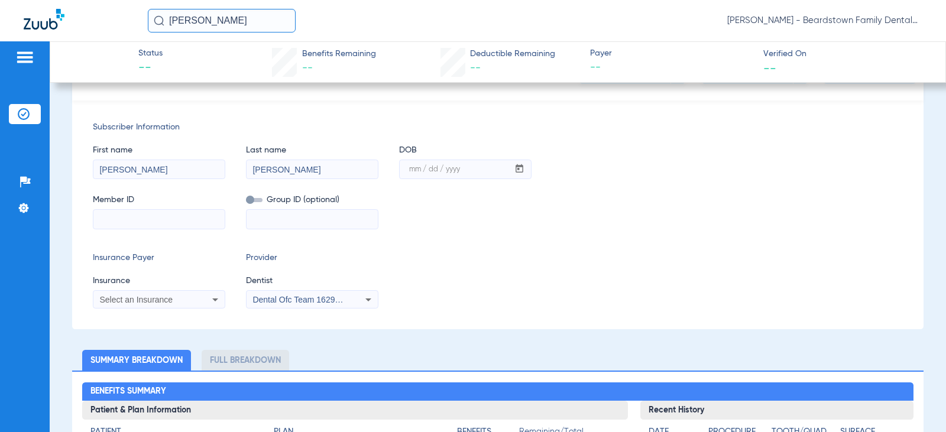
scroll to position [118, 0]
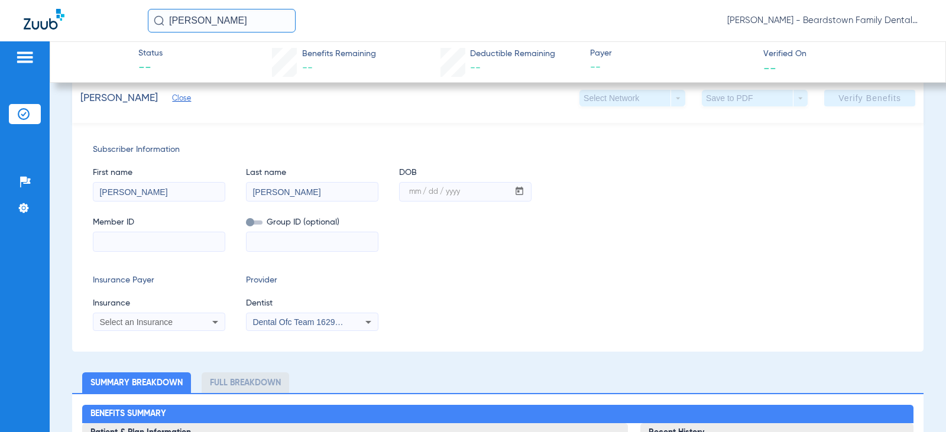
click at [146, 246] on input at bounding box center [158, 241] width 131 height 19
click at [120, 241] on input at bounding box center [158, 241] width 131 height 19
type input "326217122"
click at [409, 197] on input "mm / dd / yyyy" at bounding box center [454, 192] width 109 height 19
type input "07/07/2013"
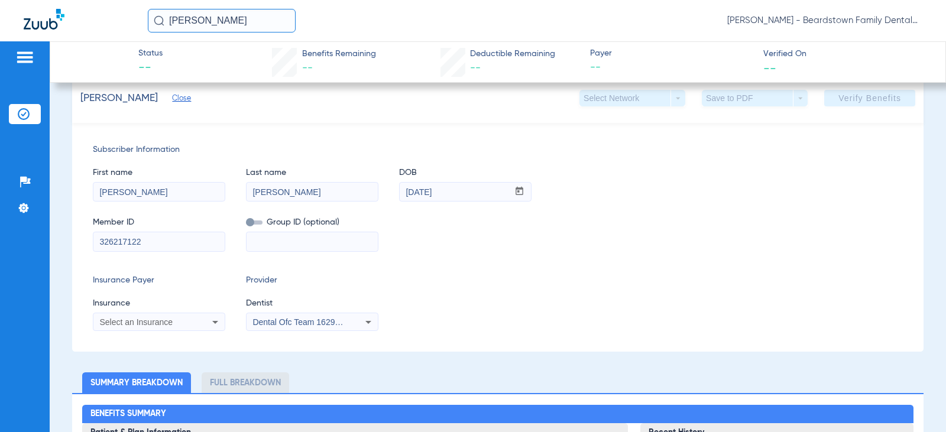
click at [208, 330] on mat-select "Select an Insurance" at bounding box center [159, 322] width 132 height 19
click at [203, 323] on div "Select an Insurance" at bounding box center [158, 322] width 131 height 14
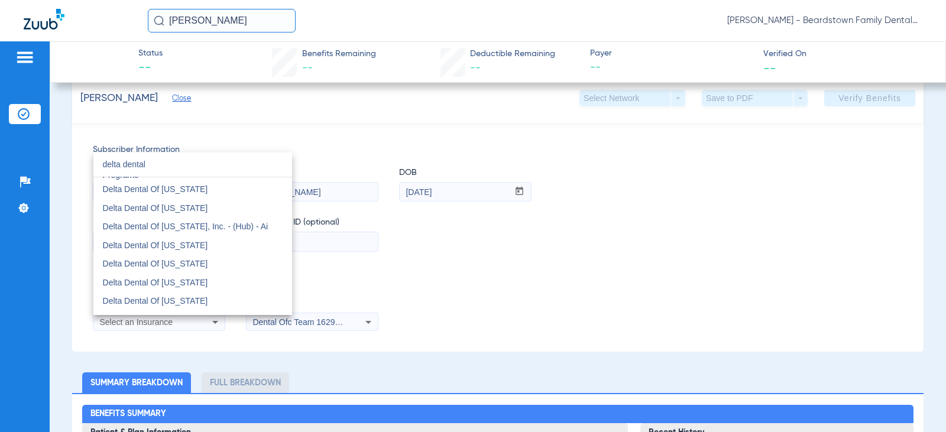
scroll to position [650, 0]
type input "delta dental"
click at [192, 299] on mat-option "Delta Dental Of Missouri" at bounding box center [192, 299] width 199 height 19
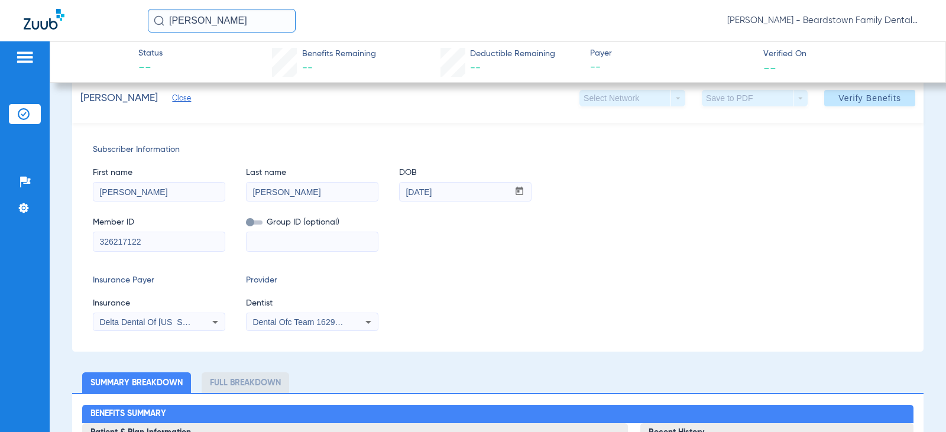
click at [324, 323] on span "Dental Ofc Team 1629471016" at bounding box center [307, 322] width 110 height 9
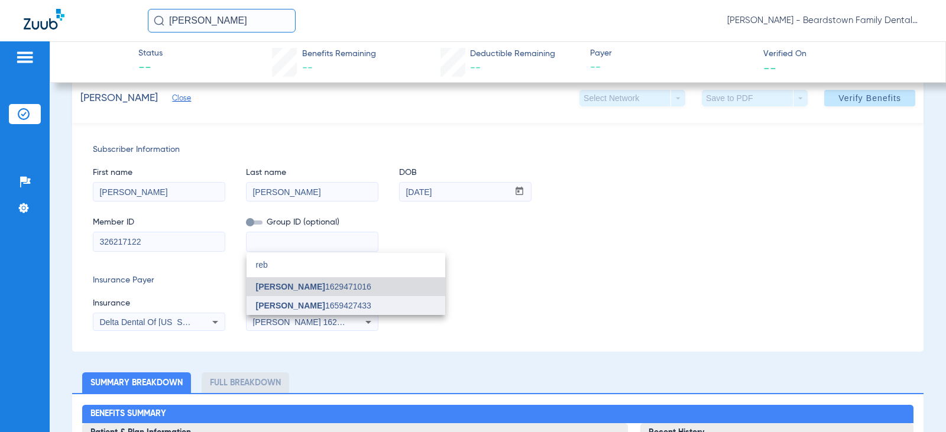
type input "reb"
click at [307, 307] on span "Rebecca Canter" at bounding box center [290, 305] width 69 height 9
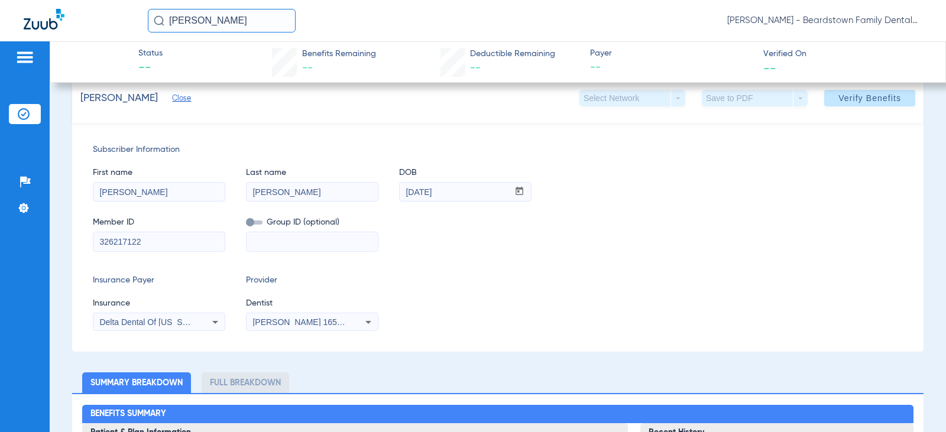
click at [451, 316] on div "Insurance Payer Insurance Delta Dental Of Missouri Provider Dentist Rebecca Can…" at bounding box center [498, 302] width 810 height 57
click at [870, 102] on span "Verify Benefits" at bounding box center [869, 97] width 63 height 9
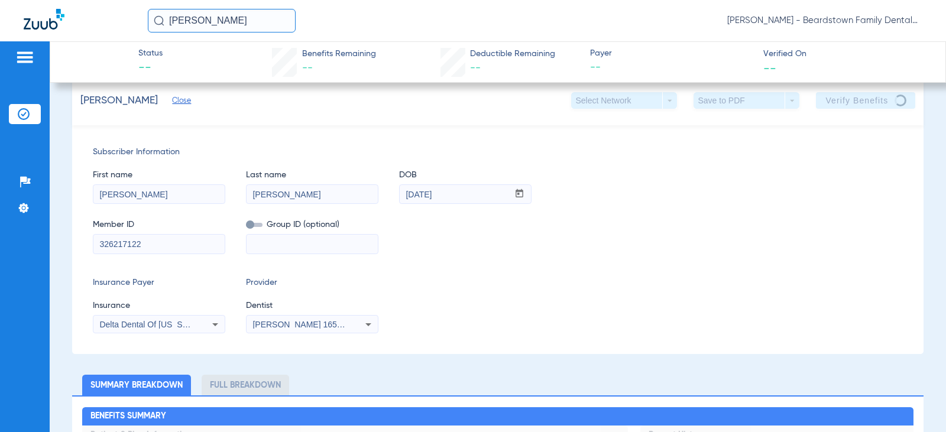
scroll to position [0, 0]
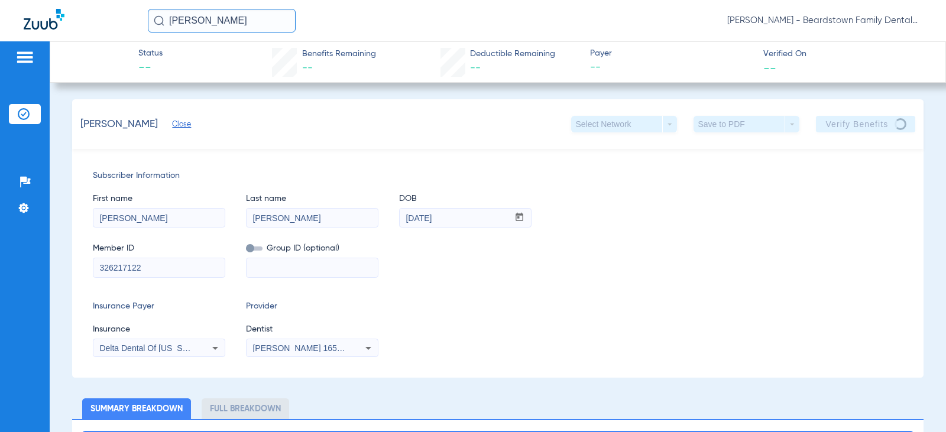
click at [183, 125] on span "Close" at bounding box center [177, 125] width 11 height 11
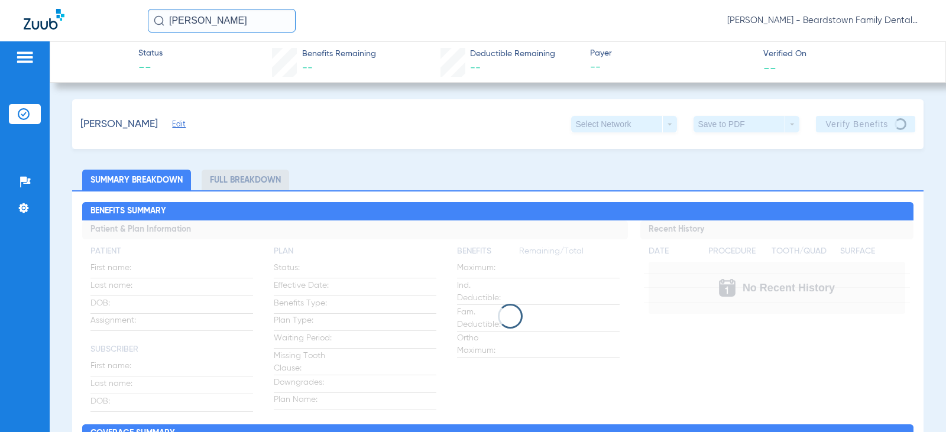
click at [40, 21] on img at bounding box center [44, 19] width 41 height 21
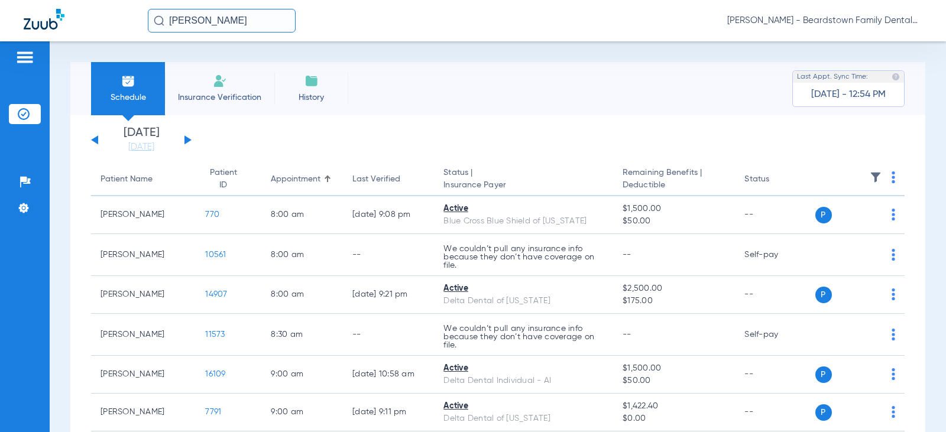
click at [185, 140] on button at bounding box center [187, 139] width 7 height 9
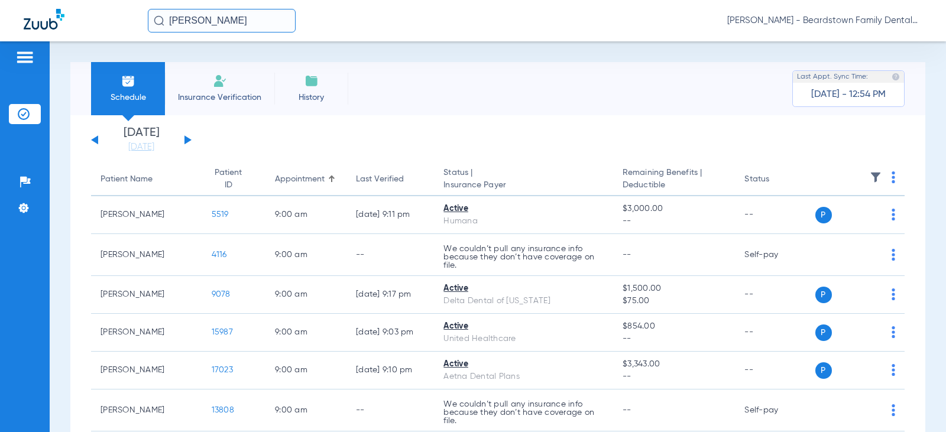
click at [870, 179] on img at bounding box center [876, 177] width 12 height 12
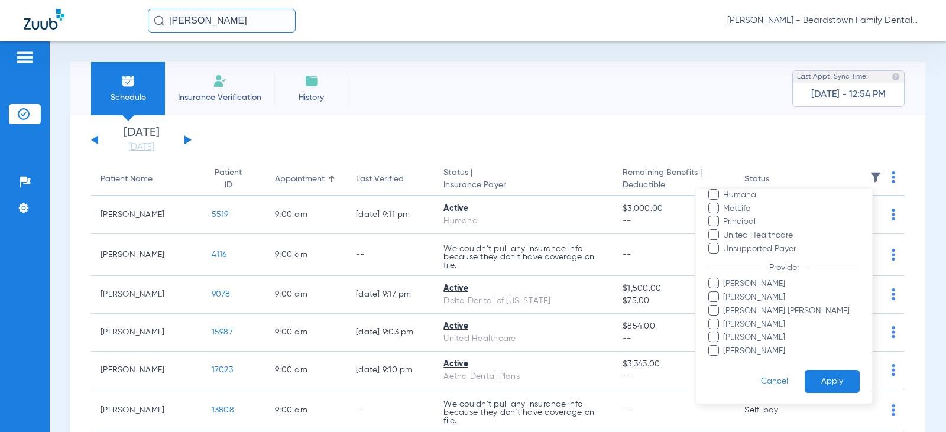
scroll to position [242, 0]
drag, startPoint x: 729, startPoint y: 294, endPoint x: 738, endPoint y: 309, distance: 17.2
click at [730, 294] on span "Brittany Stambaugh" at bounding box center [791, 296] width 137 height 12
click at [725, 304] on input "Brittany Stambaugh" at bounding box center [725, 304] width 0 height 0
click at [820, 382] on button "Apply" at bounding box center [832, 379] width 55 height 23
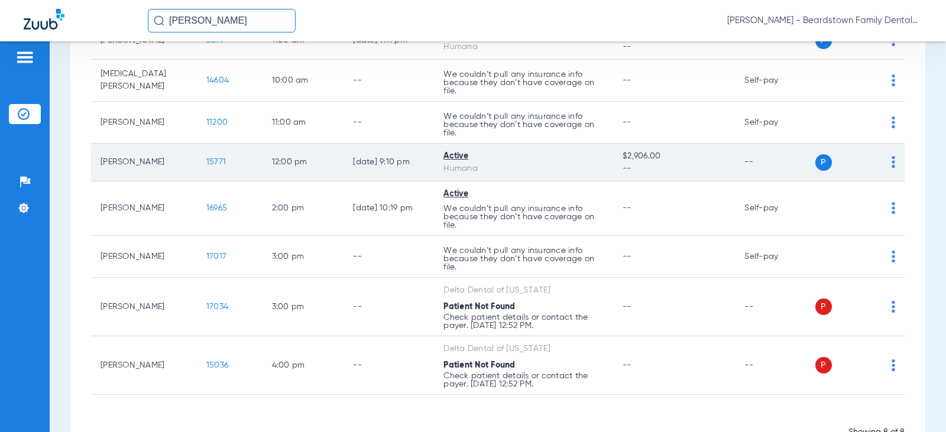
scroll to position [177, 0]
